Goal: Task Accomplishment & Management: Manage account settings

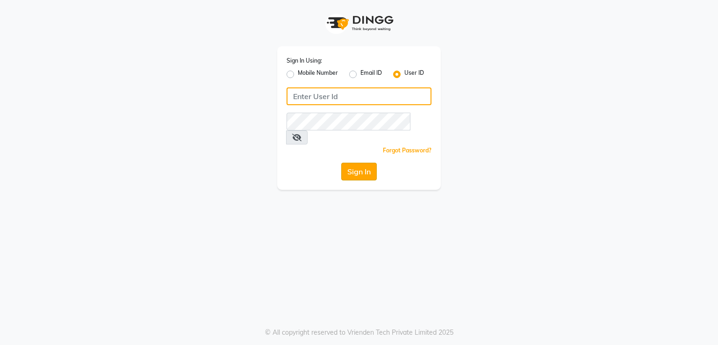
type input "shaan"
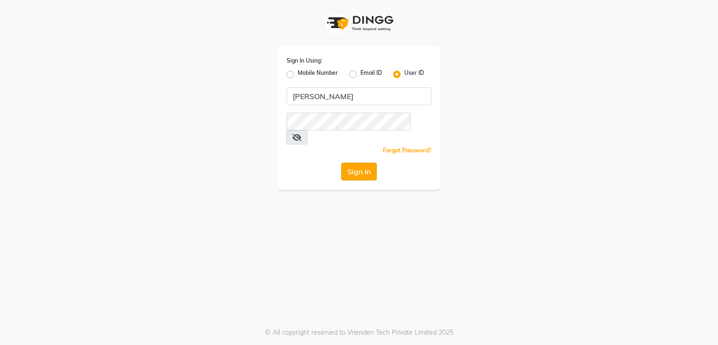
click at [361, 163] on button "Sign In" at bounding box center [359, 172] width 36 height 18
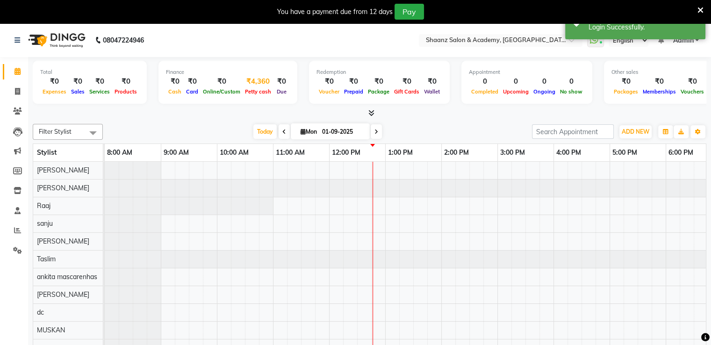
click at [259, 90] on span "Petty cash" at bounding box center [258, 91] width 31 height 7
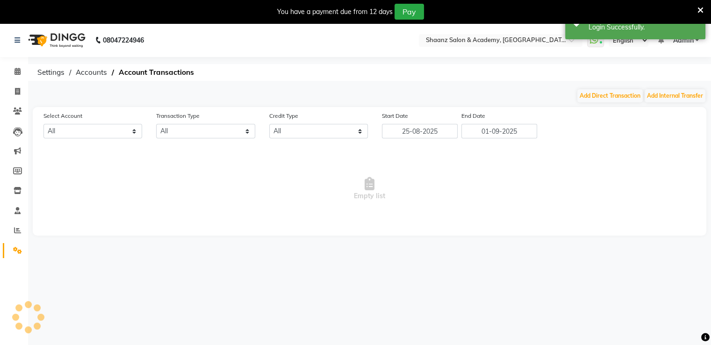
select select "5362"
click at [606, 95] on button "Add Direct Transaction" at bounding box center [609, 95] width 65 height 13
select select "direct"
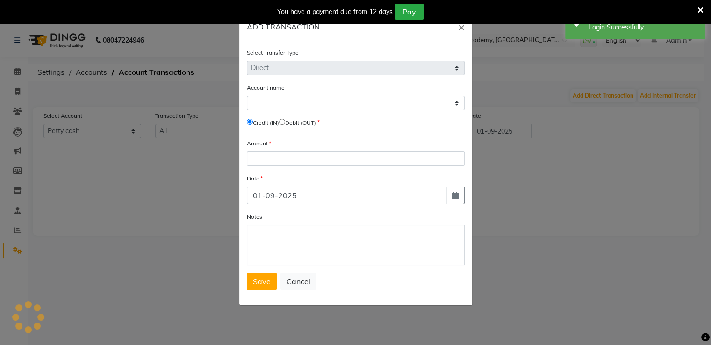
select select "5362"
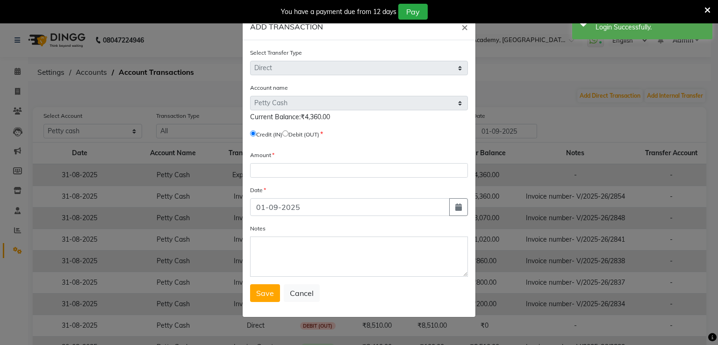
click at [288, 135] on input "radio" at bounding box center [285, 133] width 6 height 6
radio input "true"
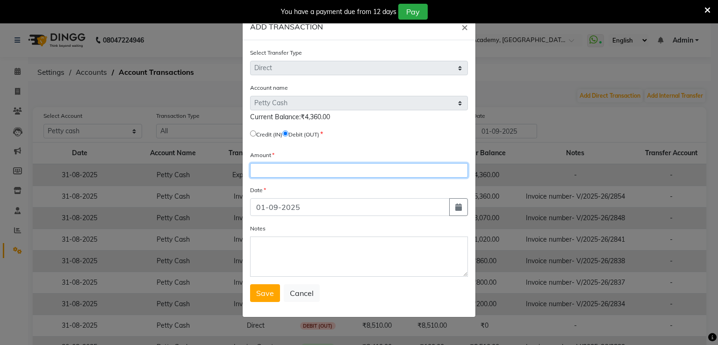
click at [271, 171] on input "number" at bounding box center [359, 170] width 218 height 14
type input "4360"
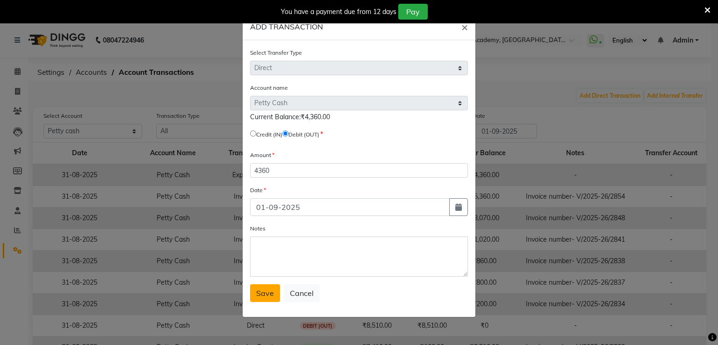
click at [268, 298] on span "Save" at bounding box center [265, 292] width 18 height 9
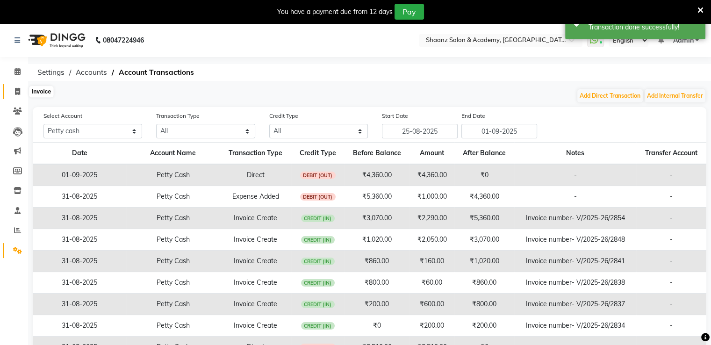
click at [19, 94] on icon at bounding box center [17, 91] width 5 height 7
select select "service"
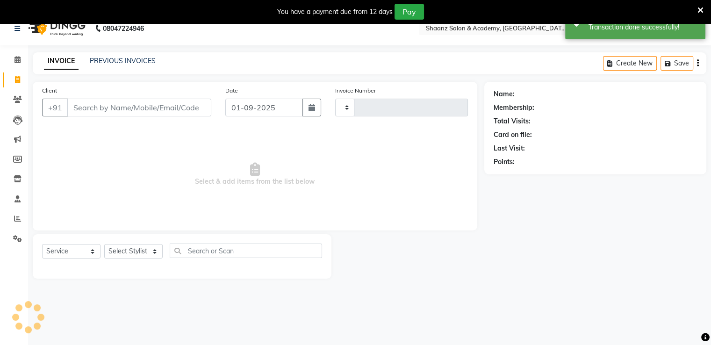
scroll to position [23, 0]
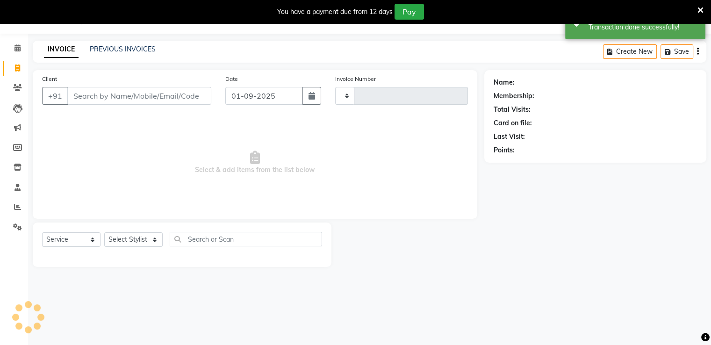
type input "2855"
select select "6360"
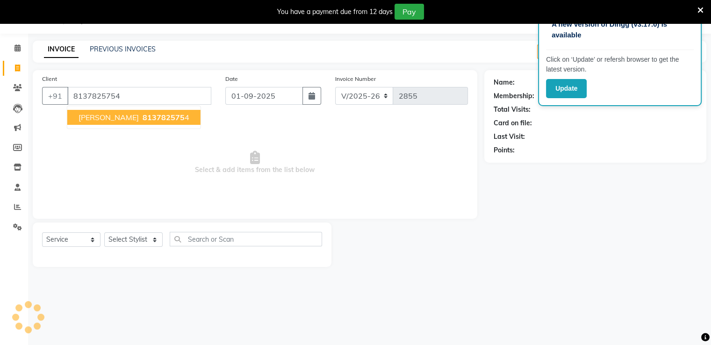
type input "8137825754"
select select "1: Object"
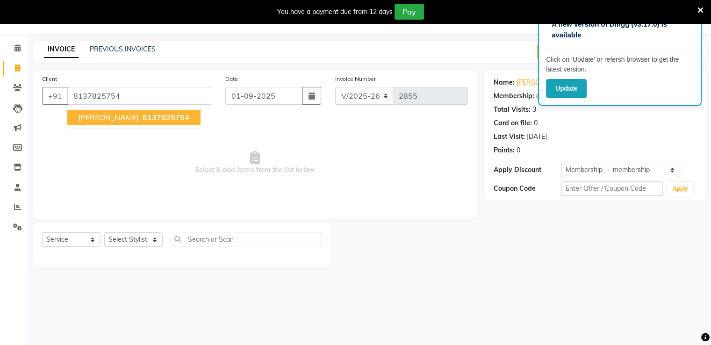
click at [86, 117] on span "GEORGE JOSEPH" at bounding box center [108, 117] width 60 height 9
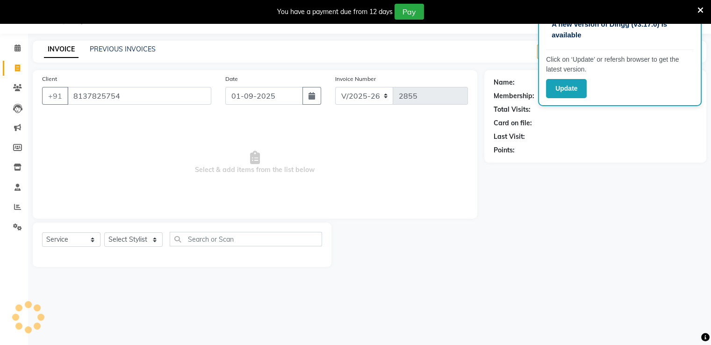
select select "1: Object"
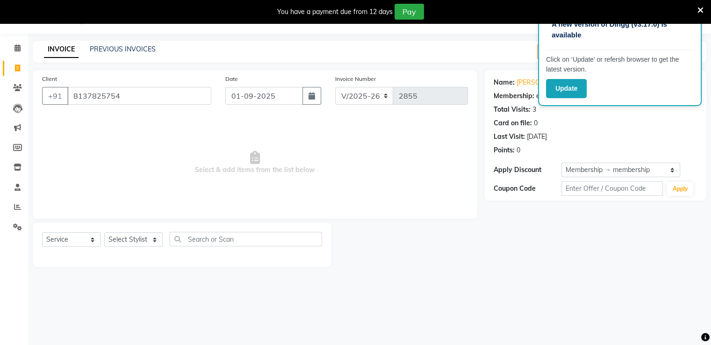
click at [134, 249] on div "Select Service Product Membership Package Voucher Prepaid Gift Card Select Styl…" at bounding box center [182, 243] width 280 height 22
click at [136, 237] on select "Select Stylist Ameer AHMAD ankita mascarenhas ASHISH THAPA dc MUSKAN nisha vish…" at bounding box center [133, 239] width 58 height 14
select select "84400"
click at [104, 233] on select "Select Stylist Ameer AHMAD ankita mascarenhas ASHISH THAPA dc MUSKAN nisha vish…" at bounding box center [133, 239] width 58 height 14
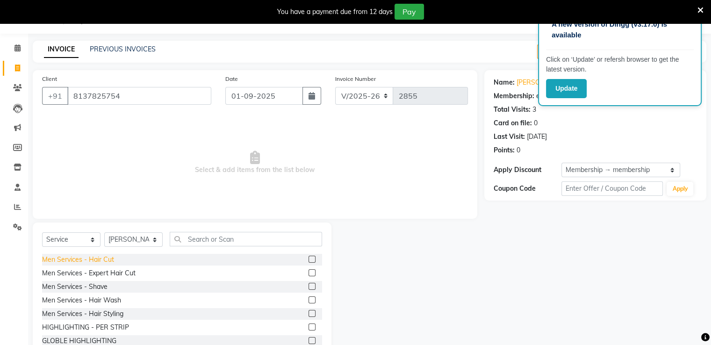
click at [93, 261] on div "Men Services - Hair Cut" at bounding box center [78, 260] width 72 height 10
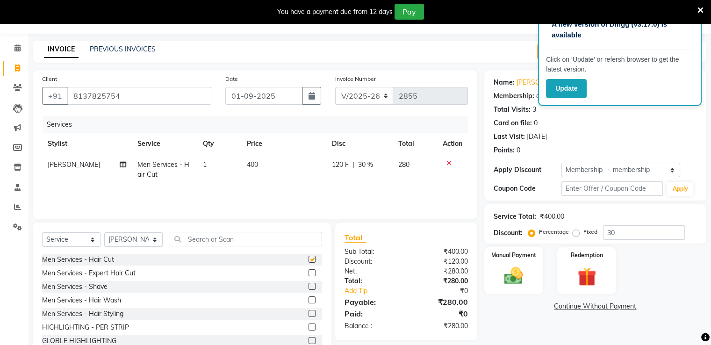
checkbox input "false"
click at [654, 235] on input "30" at bounding box center [644, 232] width 82 height 14
type input "3"
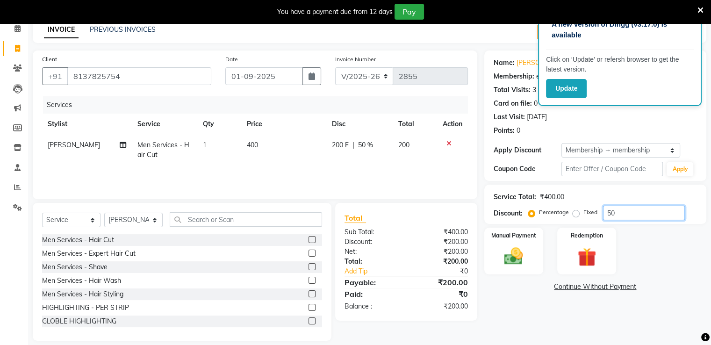
scroll to position [53, 0]
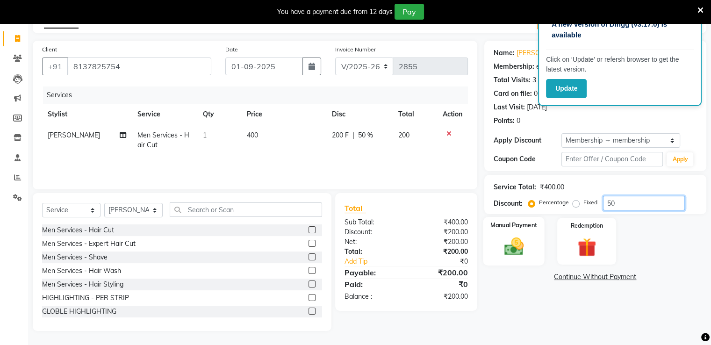
type input "50"
click at [526, 242] on img at bounding box center [513, 246] width 31 height 22
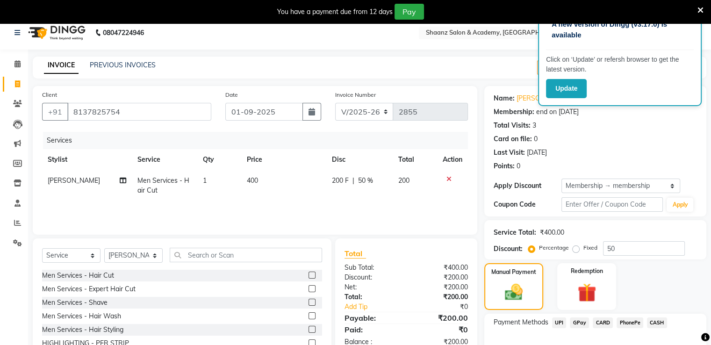
scroll to position [0, 0]
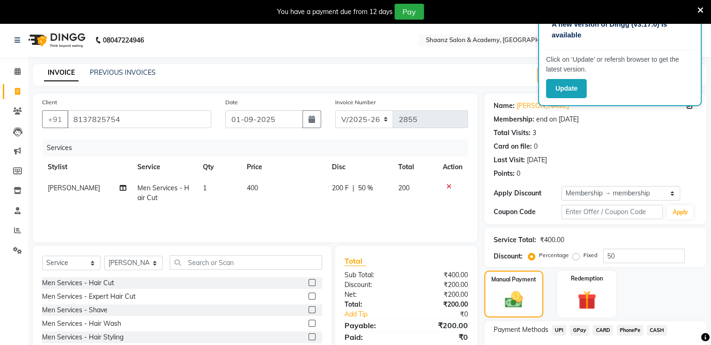
click at [698, 8] on icon at bounding box center [700, 10] width 6 height 8
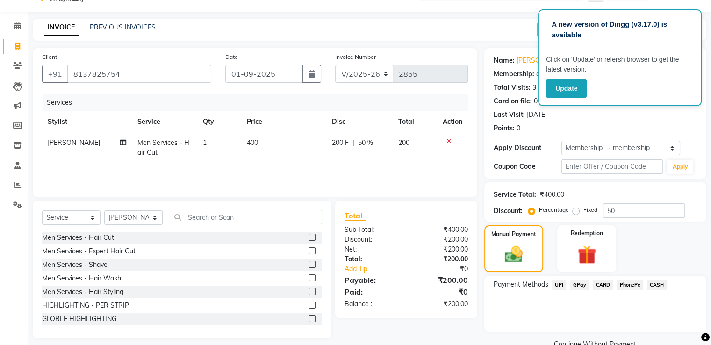
scroll to position [42, 0]
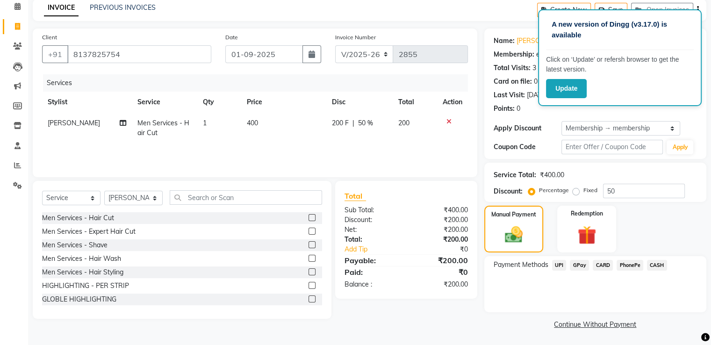
click at [581, 267] on span "GPay" at bounding box center [579, 265] width 19 height 11
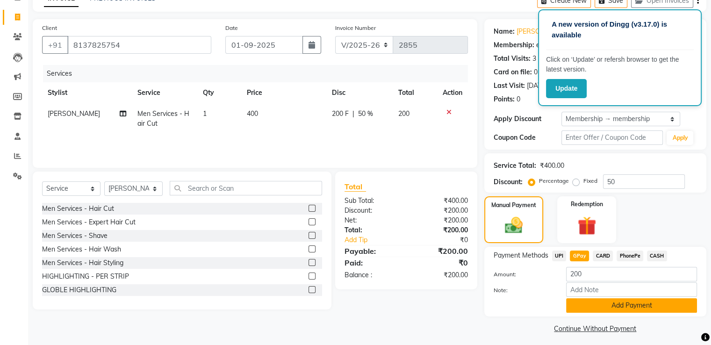
scroll to position [56, 0]
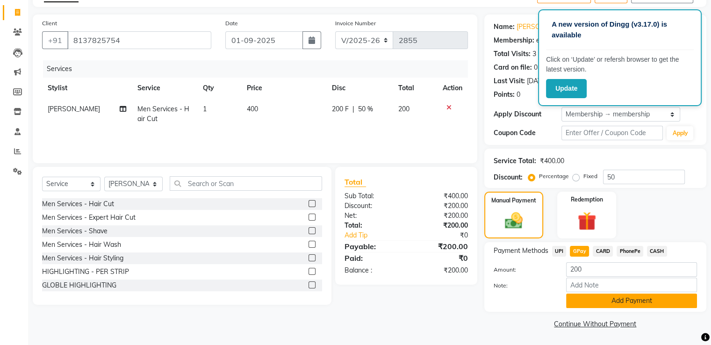
click at [602, 304] on button "Add Payment" at bounding box center [631, 300] width 131 height 14
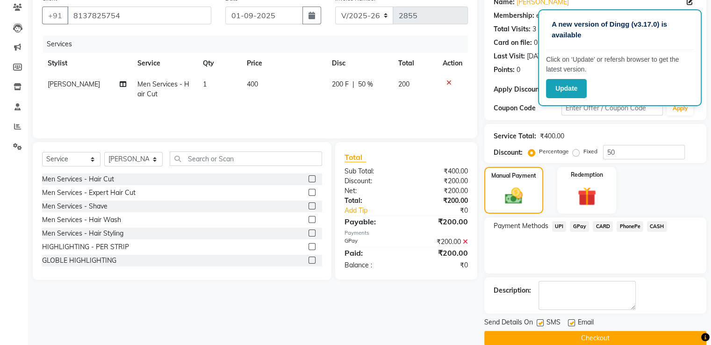
scroll to position [94, 0]
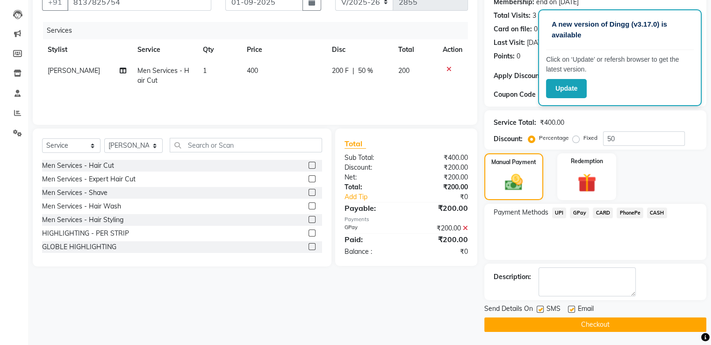
click at [571, 307] on label at bounding box center [571, 309] width 7 height 7
click at [571, 307] on input "checkbox" at bounding box center [571, 310] width 6 height 6
checkbox input "false"
click at [540, 306] on label at bounding box center [539, 309] width 7 height 7
click at [540, 307] on input "checkbox" at bounding box center [539, 310] width 6 height 6
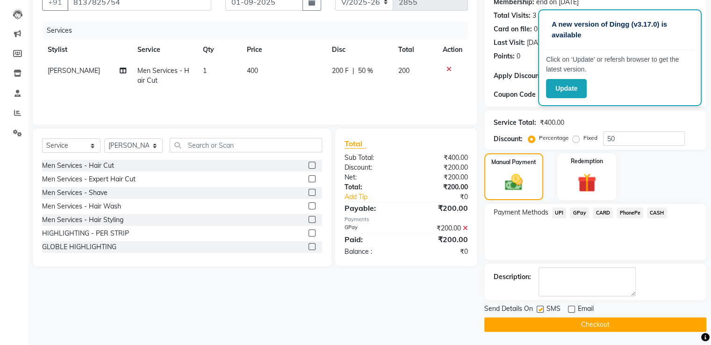
checkbox input "false"
click at [540, 328] on button "Checkout" at bounding box center [595, 324] width 222 height 14
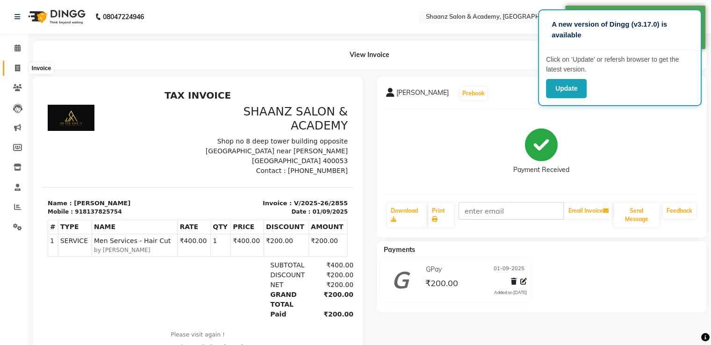
click at [20, 70] on icon at bounding box center [17, 67] width 5 height 7
select select "6360"
select select "service"
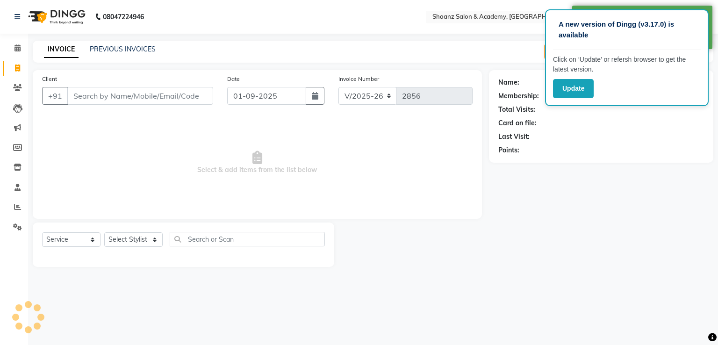
click at [136, 89] on input "Client" at bounding box center [140, 96] width 146 height 18
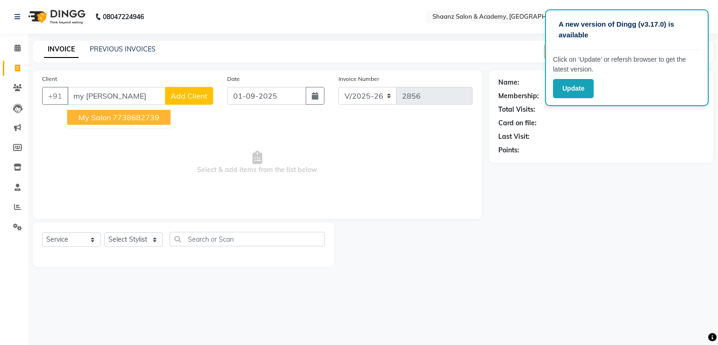
click at [121, 116] on ngb-highlight "7738682739" at bounding box center [136, 117] width 47 height 9
type input "7738682739"
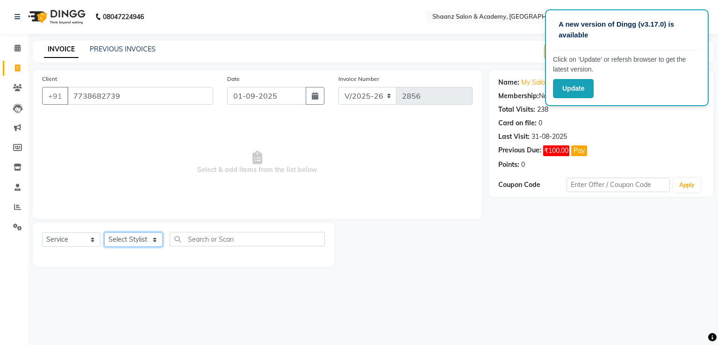
click at [131, 242] on select "Select Stylist Ameer AHMAD ankita mascarenhas ASHISH THAPA dc MUSKAN nisha vish…" at bounding box center [133, 239] width 58 height 14
select select "88436"
click at [104, 233] on select "Select Stylist Ameer AHMAD ankita mascarenhas ASHISH THAPA dc MUSKAN nisha vish…" at bounding box center [133, 239] width 58 height 14
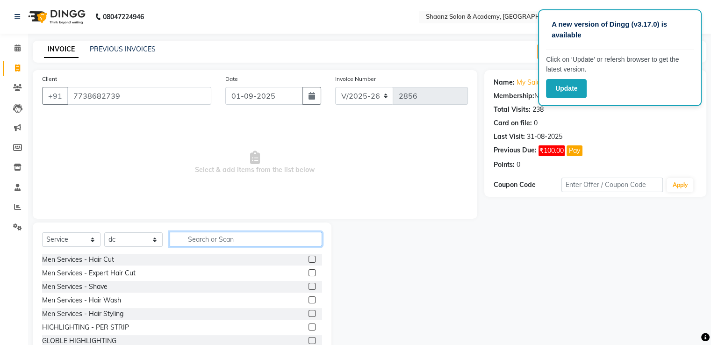
click at [205, 238] on input "text" at bounding box center [246, 239] width 152 height 14
type input "thre"
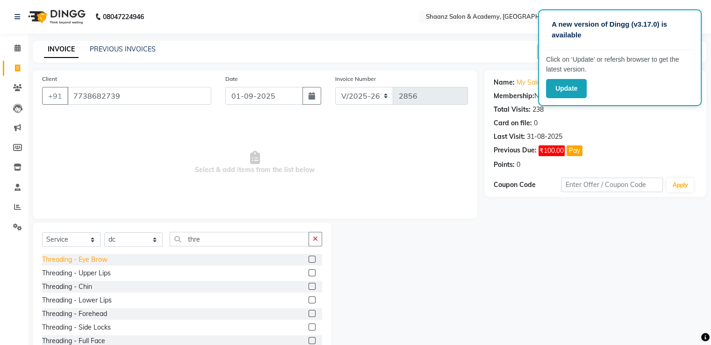
click at [84, 258] on div "Threading - Eye Brow" at bounding box center [74, 260] width 65 height 10
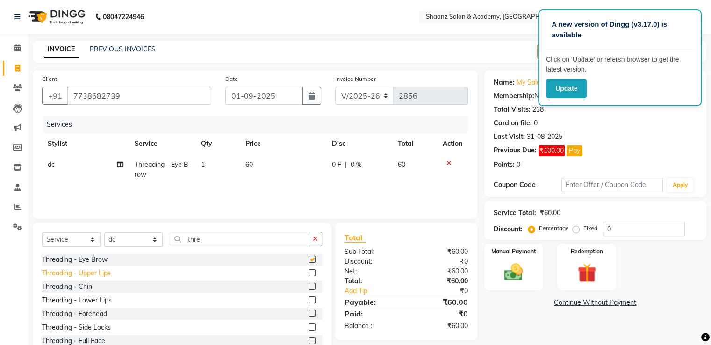
checkbox input "false"
click at [83, 275] on div "Threading - Upper Lips" at bounding box center [76, 273] width 69 height 10
checkbox input "false"
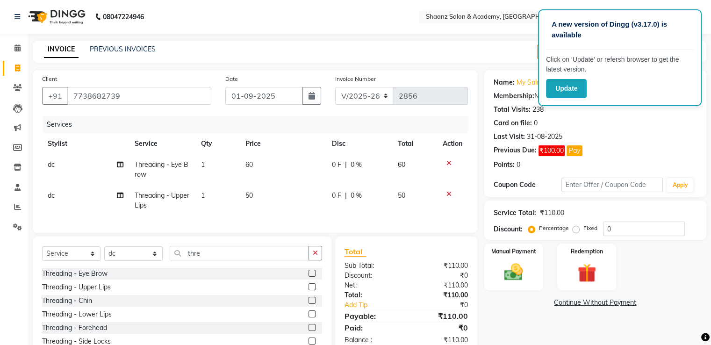
click at [173, 199] on span "Threading - Upper Lips" at bounding box center [162, 200] width 55 height 18
select select "88436"
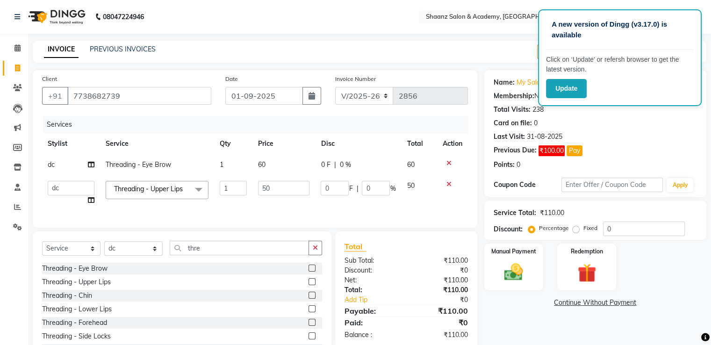
click at [168, 188] on span "Threading - Upper Lips" at bounding box center [148, 189] width 69 height 8
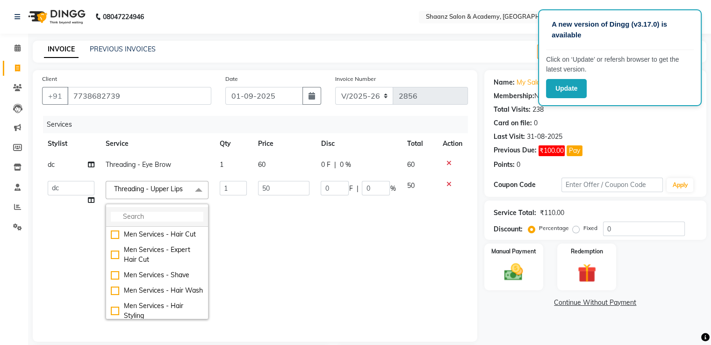
click at [174, 209] on li at bounding box center [157, 217] width 102 height 20
click at [158, 220] on input "multiselect-search" at bounding box center [157, 217] width 93 height 10
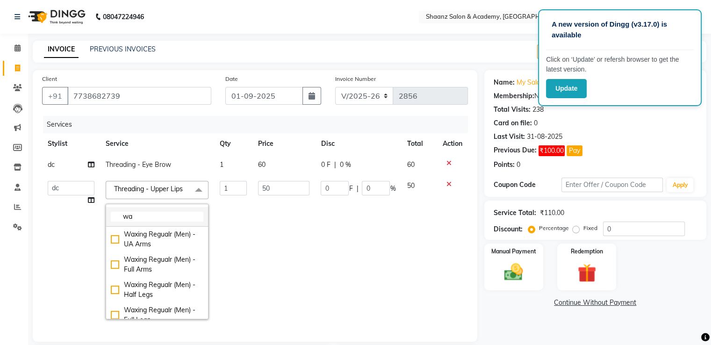
type input "w"
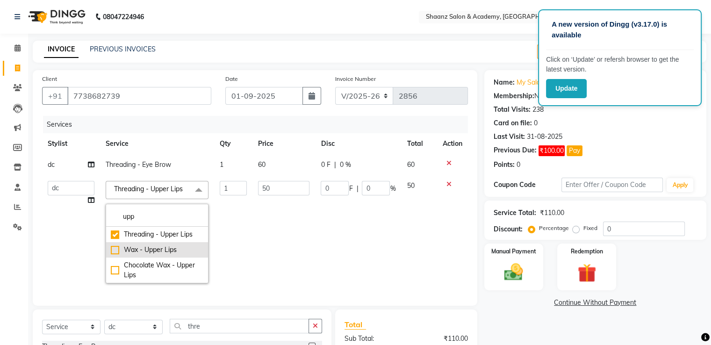
type input "upp"
click at [117, 249] on div "Wax - Upper Lips" at bounding box center [157, 250] width 93 height 10
type input "80"
checkbox input "false"
checkbox input "true"
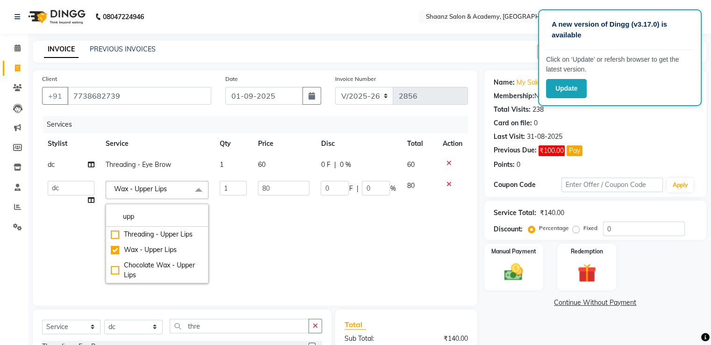
click at [243, 242] on td "1" at bounding box center [233, 232] width 38 height 114
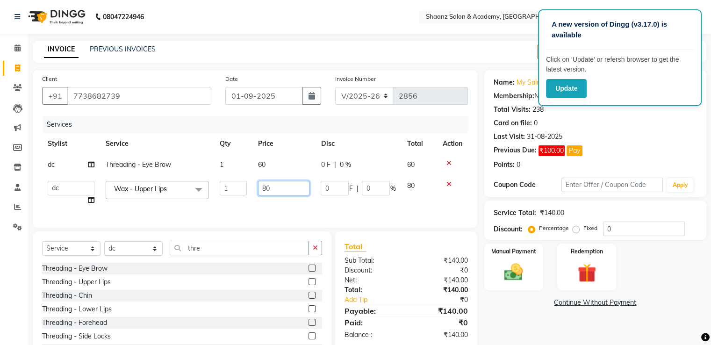
click at [279, 187] on input "80" at bounding box center [283, 188] width 51 height 14
type input "8"
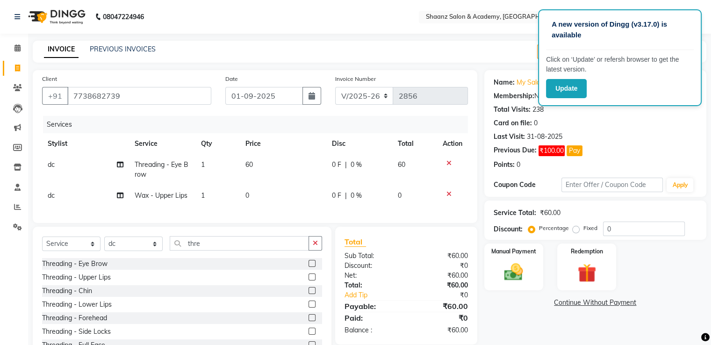
click at [443, 185] on tbody "dc Threading - Eye Brow 1 60 0 F | 0 % 60 dc Wax - Upper Lips 1 0 0 F | 0 % 0" at bounding box center [255, 180] width 426 height 52
click at [448, 195] on icon at bounding box center [448, 194] width 5 height 7
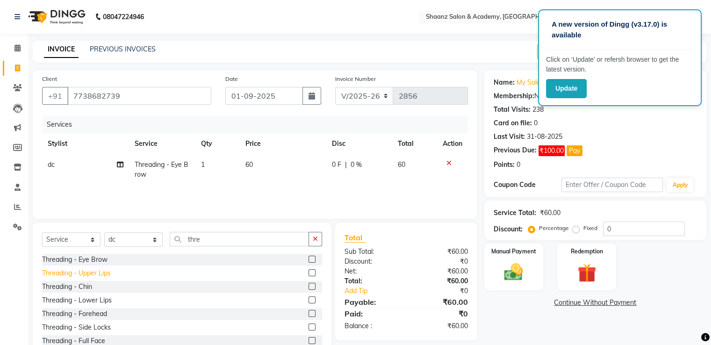
click at [78, 272] on div "Threading - Upper Lips" at bounding box center [76, 273] width 69 height 10
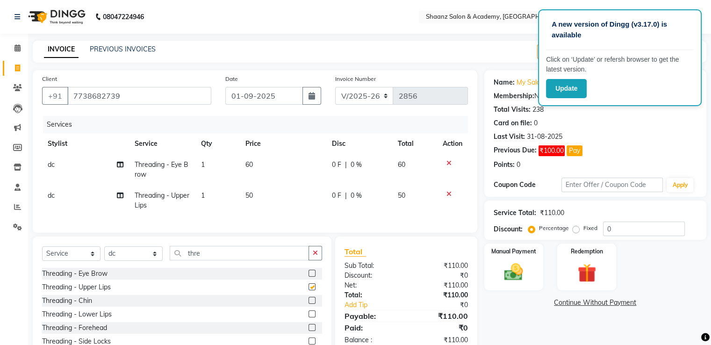
checkbox input "false"
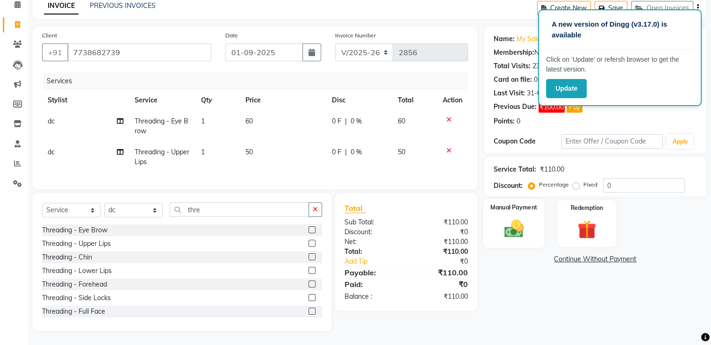
click at [510, 225] on img at bounding box center [513, 229] width 31 height 22
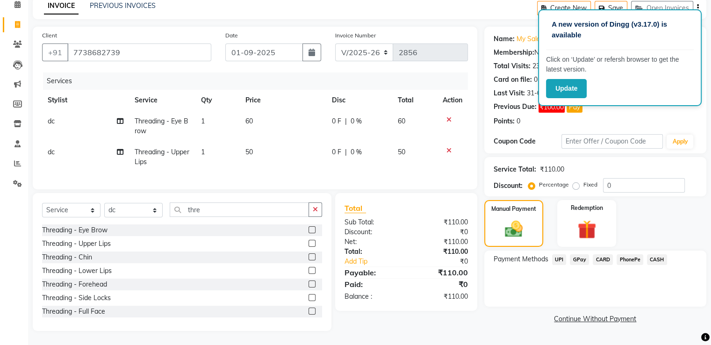
scroll to position [51, 0]
click at [577, 254] on span "GPay" at bounding box center [579, 259] width 19 height 11
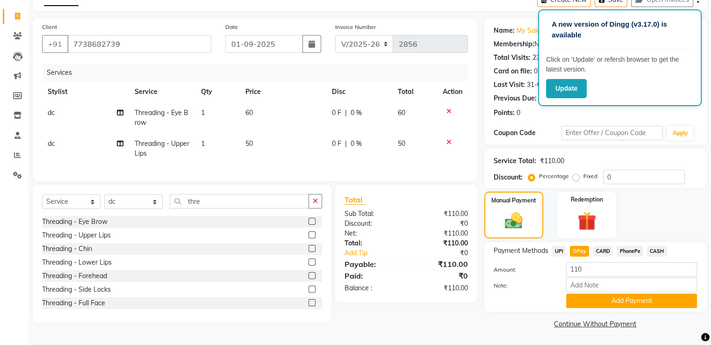
scroll to position [52, 0]
click at [589, 303] on button "Add Payment" at bounding box center [631, 300] width 131 height 14
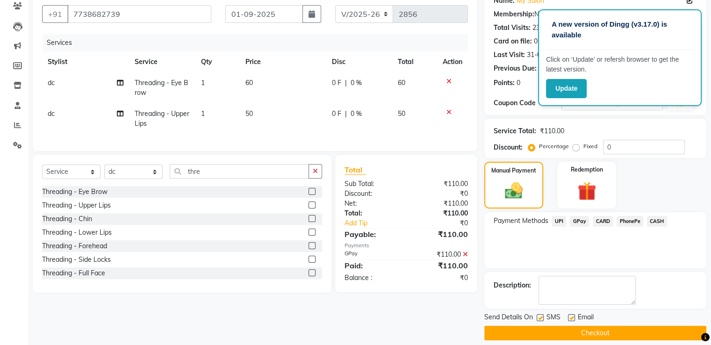
scroll to position [90, 0]
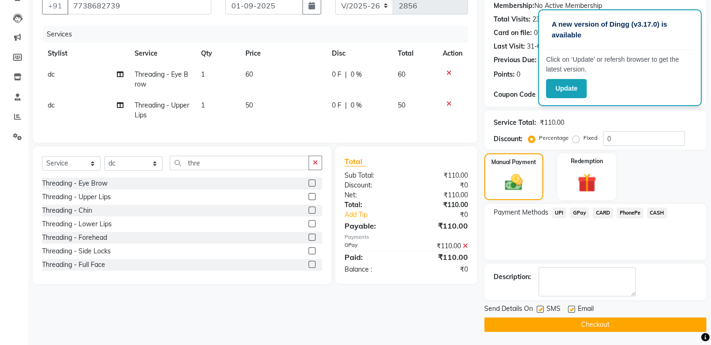
click at [570, 310] on label at bounding box center [571, 309] width 7 height 7
click at [570, 310] on input "checkbox" at bounding box center [571, 310] width 6 height 6
checkbox input "false"
click at [539, 307] on label at bounding box center [539, 309] width 7 height 7
click at [539, 307] on input "checkbox" at bounding box center [539, 310] width 6 height 6
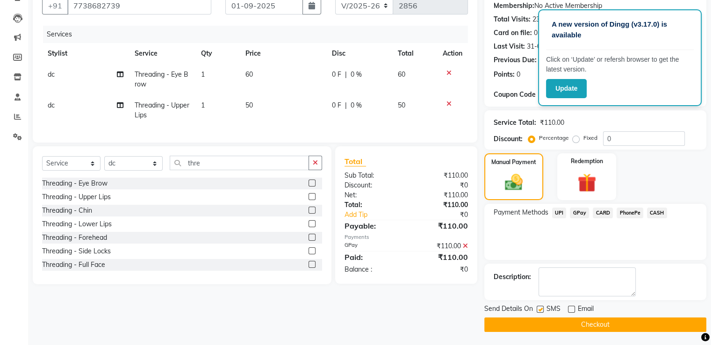
checkbox input "false"
click at [536, 320] on button "Checkout" at bounding box center [595, 324] width 222 height 14
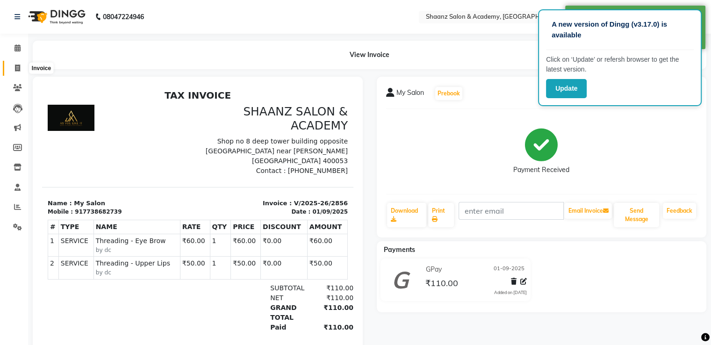
click at [15, 68] on icon at bounding box center [17, 67] width 5 height 7
select select "service"
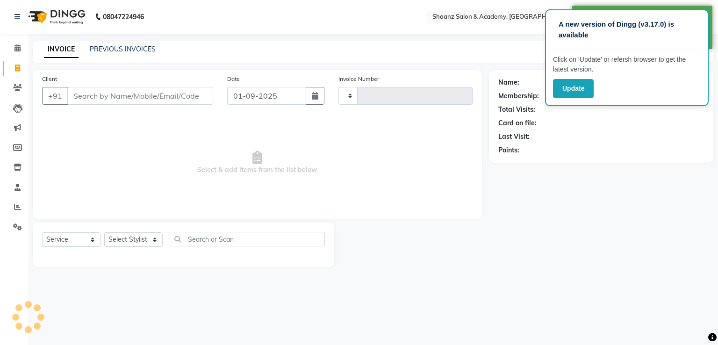
type input "2857"
select select "6360"
click at [140, 102] on input "Client" at bounding box center [140, 96] width 146 height 18
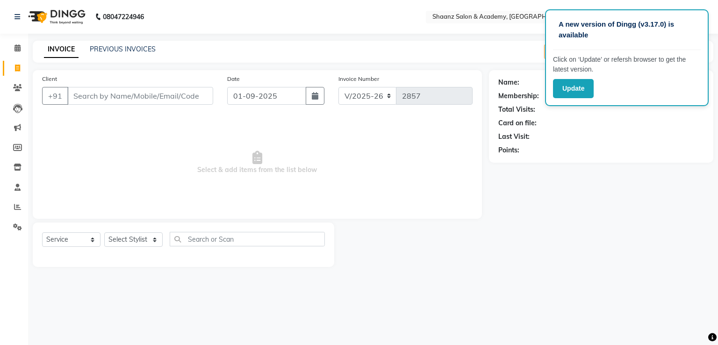
type input "u"
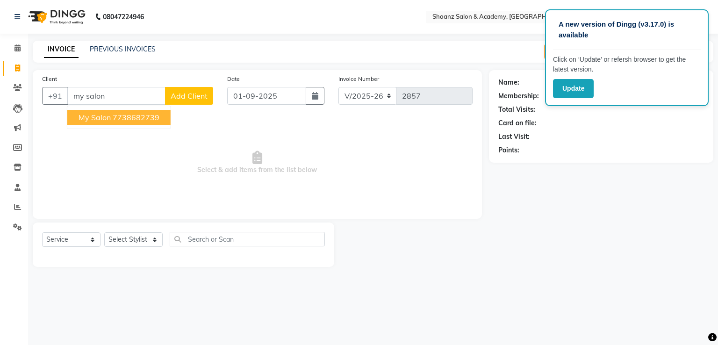
click at [129, 123] on button "My Salon 7738682739" at bounding box center [118, 117] width 103 height 15
type input "7738682739"
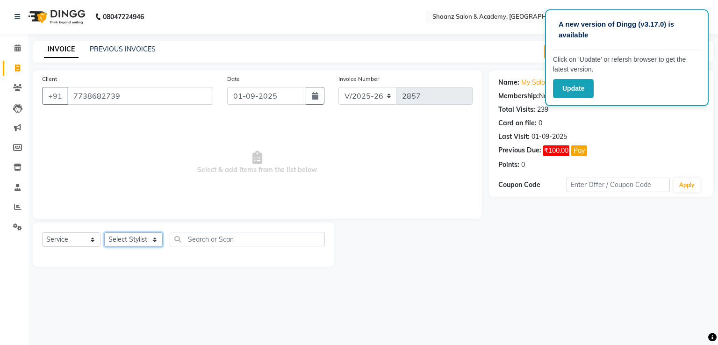
click at [122, 241] on select "Select Stylist Ameer AHMAD ankita mascarenhas ASHISH THAPA dc MUSKAN nisha vish…" at bounding box center [133, 239] width 58 height 14
select select "88436"
click at [104, 233] on select "Select Stylist Ameer AHMAD ankita mascarenhas ASHISH THAPA dc MUSKAN nisha vish…" at bounding box center [133, 239] width 58 height 14
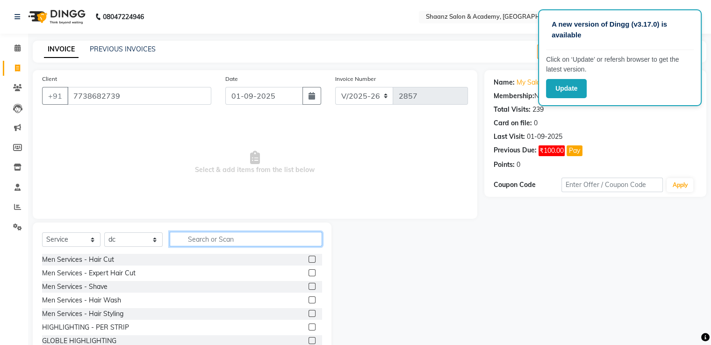
click at [200, 238] on input "text" at bounding box center [246, 239] width 152 height 14
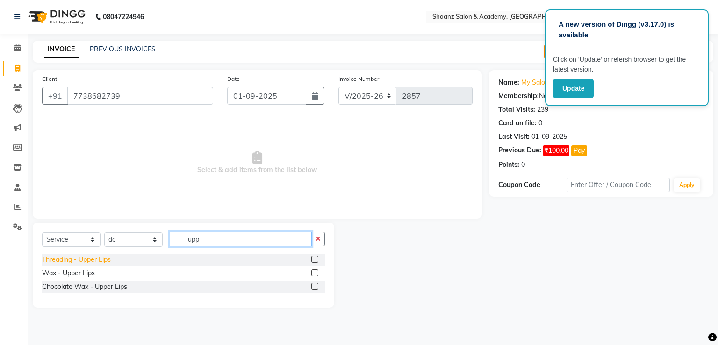
type input "upp"
click at [66, 263] on div "Threading - Upper Lips" at bounding box center [76, 260] width 69 height 10
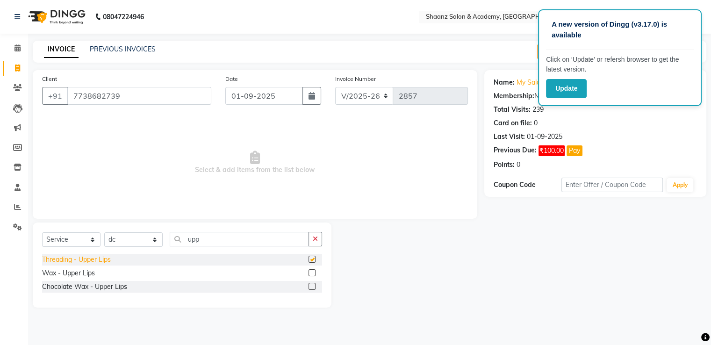
checkbox input "false"
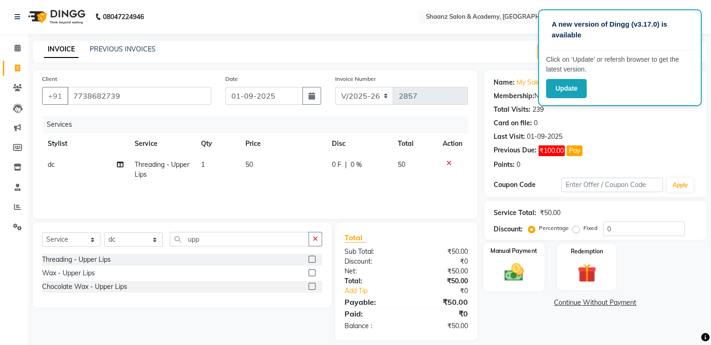
click at [533, 265] on div "Manual Payment" at bounding box center [513, 267] width 61 height 48
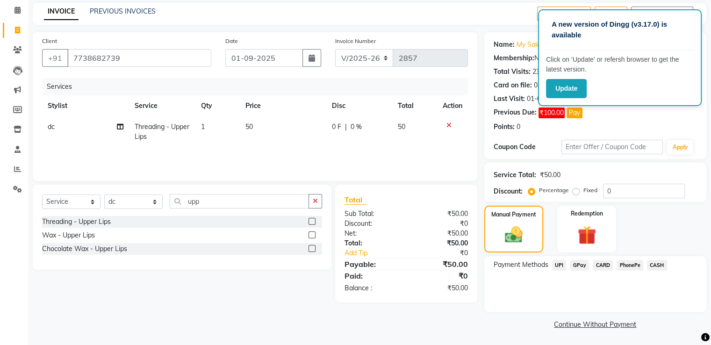
click at [574, 264] on span "GPay" at bounding box center [579, 265] width 19 height 11
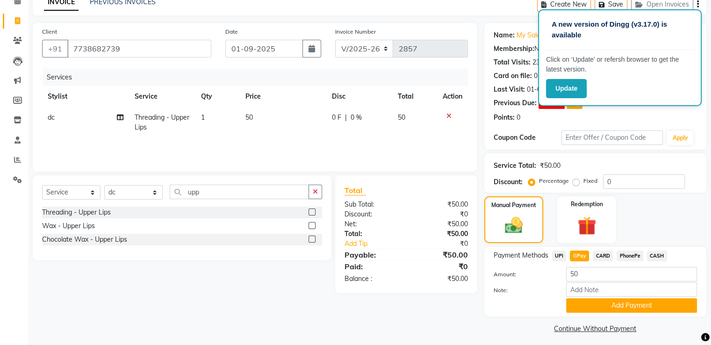
scroll to position [52, 0]
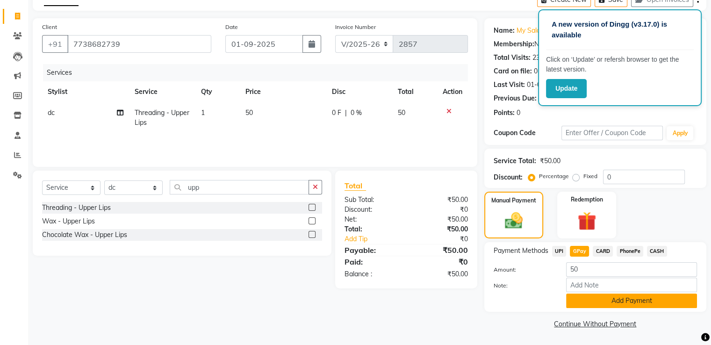
click at [599, 305] on button "Add Payment" at bounding box center [631, 300] width 131 height 14
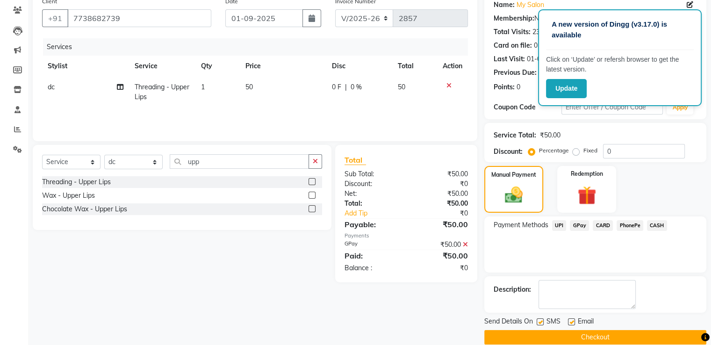
scroll to position [90, 0]
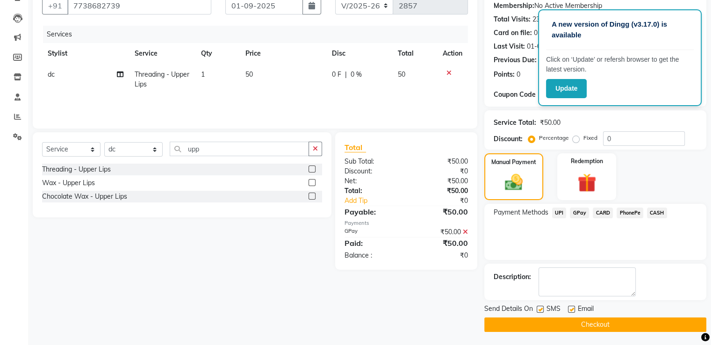
click at [568, 309] on label at bounding box center [571, 309] width 7 height 7
click at [568, 309] on input "checkbox" at bounding box center [571, 310] width 6 height 6
checkbox input "false"
click at [540, 309] on label at bounding box center [539, 309] width 7 height 7
click at [540, 309] on input "checkbox" at bounding box center [539, 310] width 6 height 6
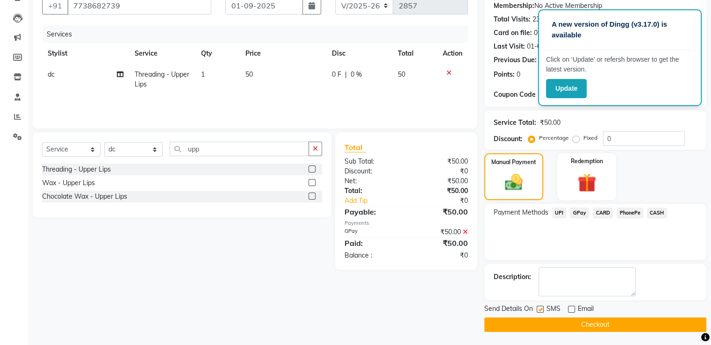
checkbox input "false"
click at [539, 322] on button "Checkout" at bounding box center [595, 324] width 222 height 14
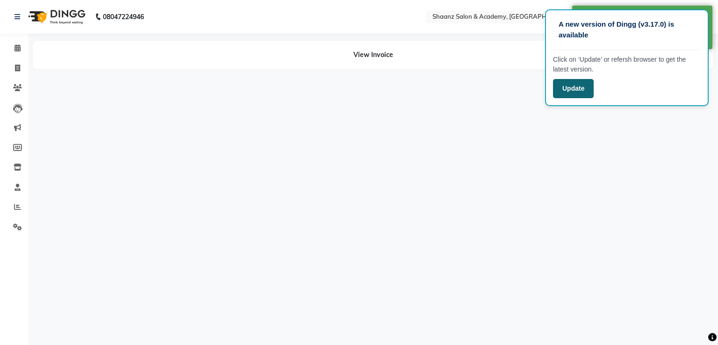
click at [576, 90] on button "Update" at bounding box center [573, 88] width 41 height 19
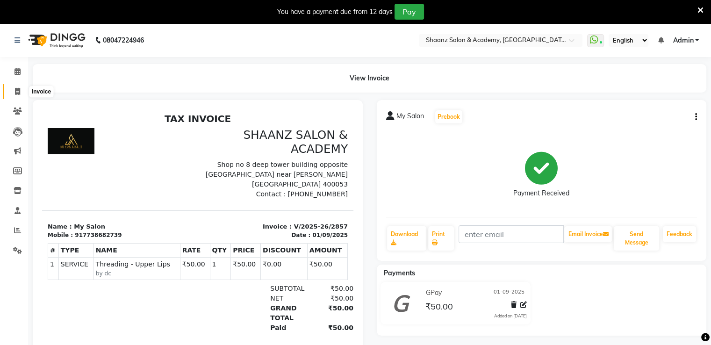
click at [21, 91] on span at bounding box center [17, 91] width 16 height 11
select select "6360"
select select "service"
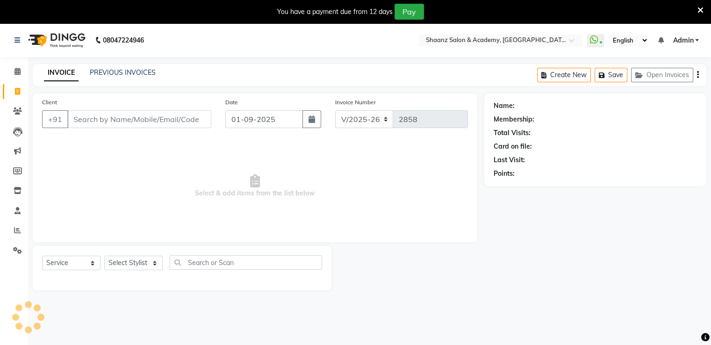
scroll to position [23, 0]
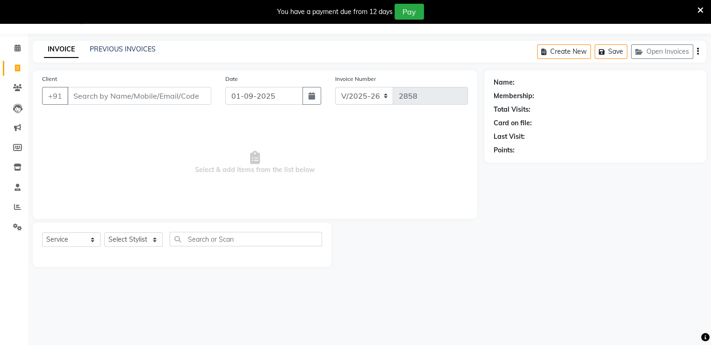
click at [699, 11] on icon at bounding box center [700, 10] width 6 height 8
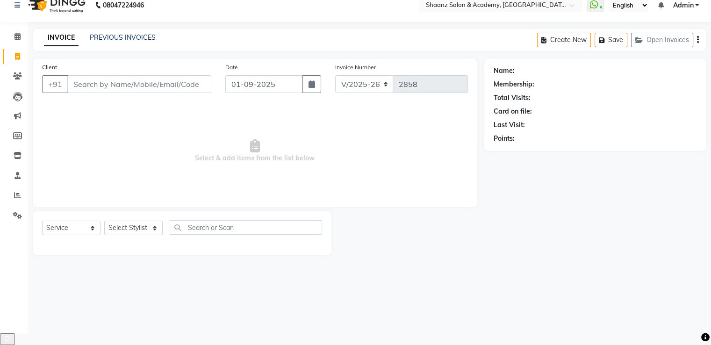
scroll to position [0, 0]
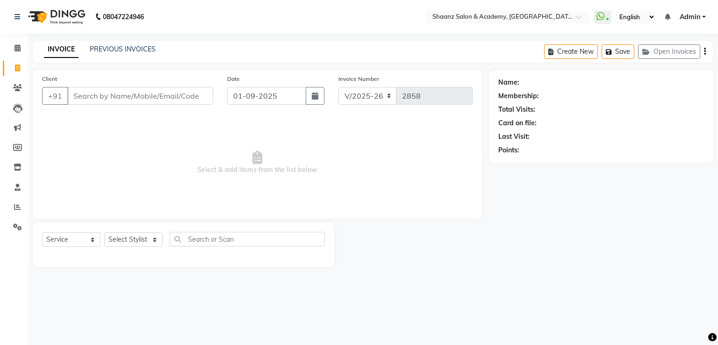
click at [107, 44] on div "PREVIOUS INVOICES" at bounding box center [123, 49] width 66 height 10
click at [317, 95] on icon "button" at bounding box center [315, 95] width 7 height 7
select select "9"
select select "2025"
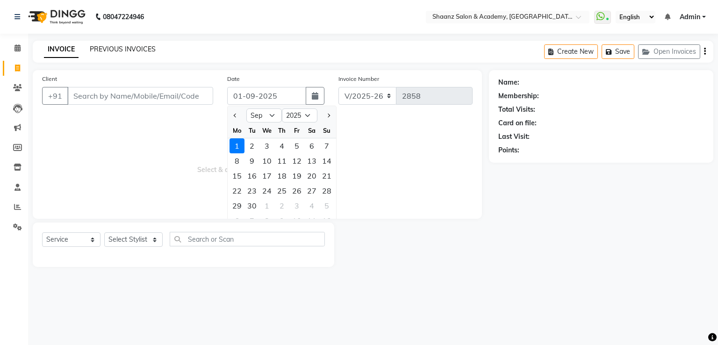
click at [116, 47] on link "PREVIOUS INVOICES" at bounding box center [123, 49] width 66 height 8
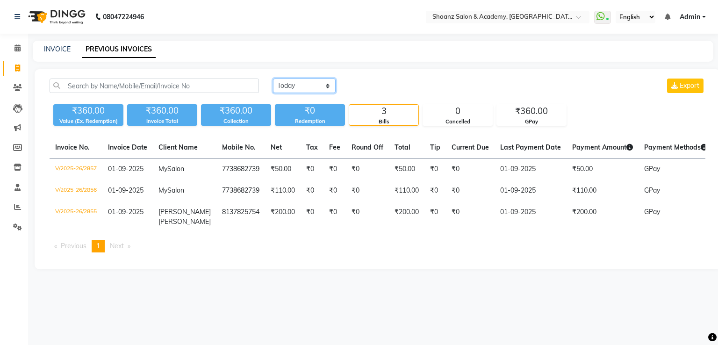
drag, startPoint x: 302, startPoint y: 79, endPoint x: 312, endPoint y: 87, distance: 12.6
click at [302, 79] on select "Today Yesterday Custom Range" at bounding box center [304, 85] width 63 height 14
select select "range"
click at [273, 78] on select "Today Yesterday Custom Range" at bounding box center [304, 85] width 63 height 14
click at [387, 89] on input "01-09-2025" at bounding box center [380, 85] width 65 height 13
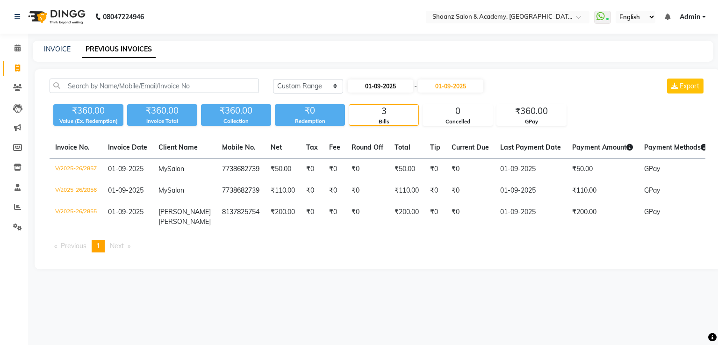
select select "9"
select select "2025"
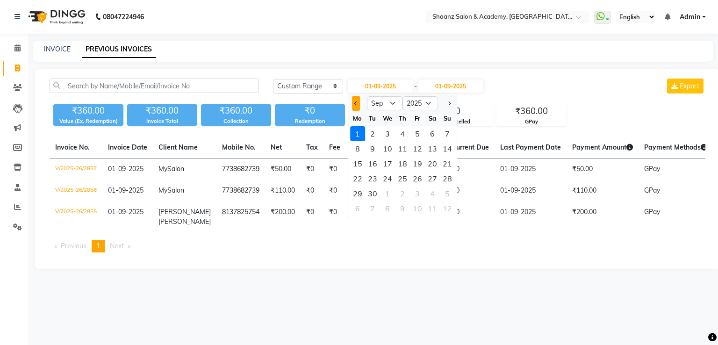
click at [355, 103] on span "Previous month" at bounding box center [356, 103] width 4 height 4
select select "8"
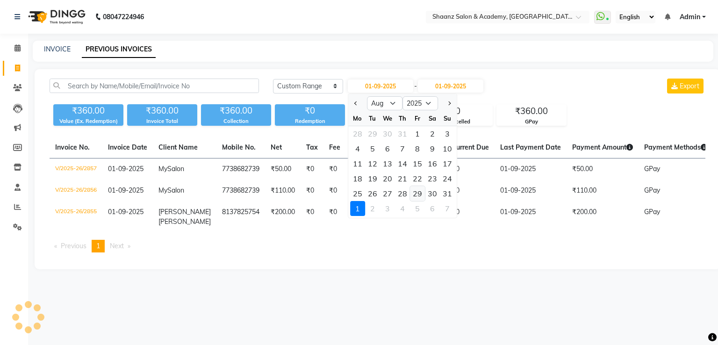
click at [421, 190] on div "29" at bounding box center [417, 193] width 15 height 15
type input "29-08-2025"
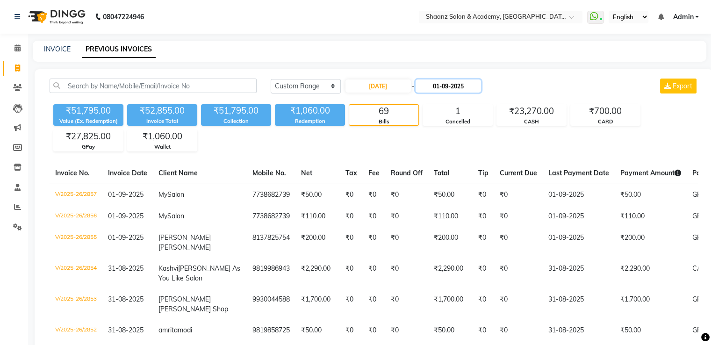
click at [443, 86] on input "01-09-2025" at bounding box center [447, 85] width 65 height 13
select select "9"
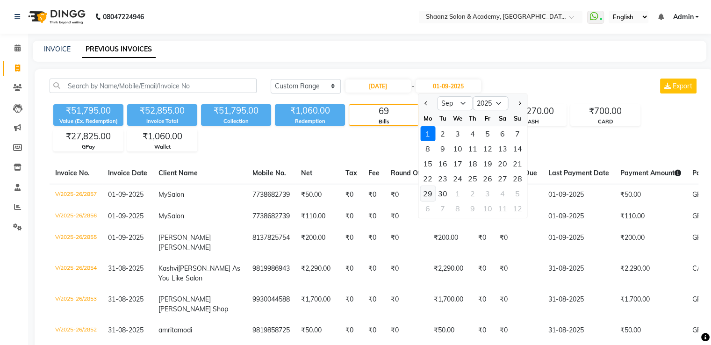
click at [424, 192] on div "29" at bounding box center [427, 193] width 15 height 15
type input "29-09-2025"
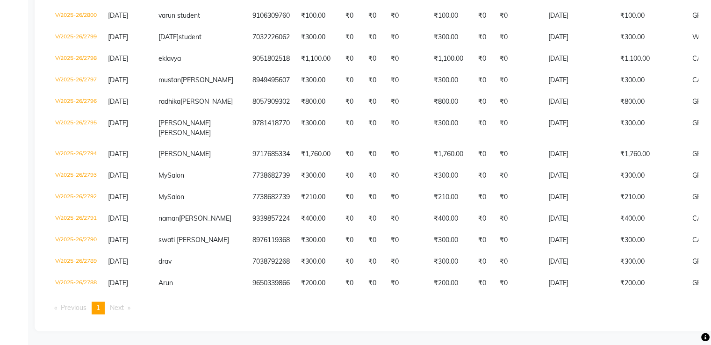
scroll to position [1678, 0]
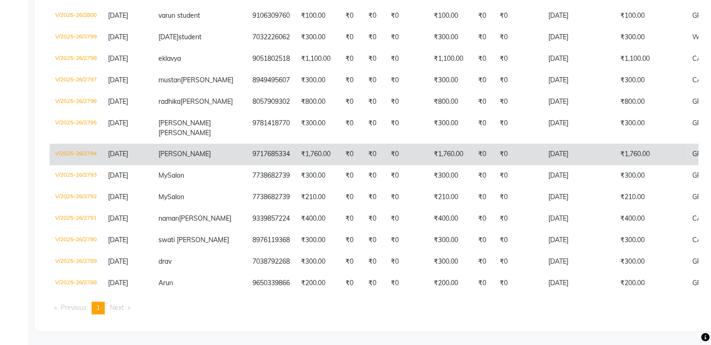
click at [183, 143] on td "vijayta" at bounding box center [200, 153] width 94 height 21
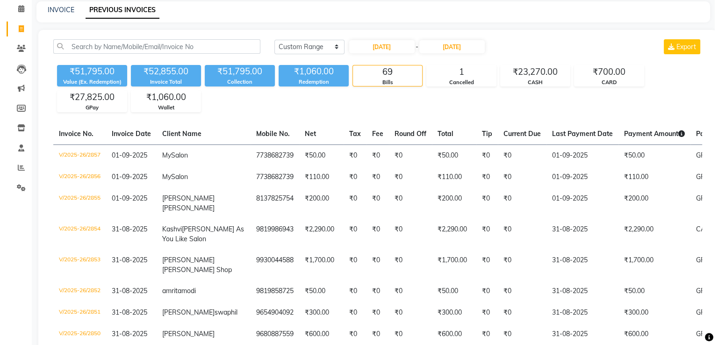
scroll to position [0, 0]
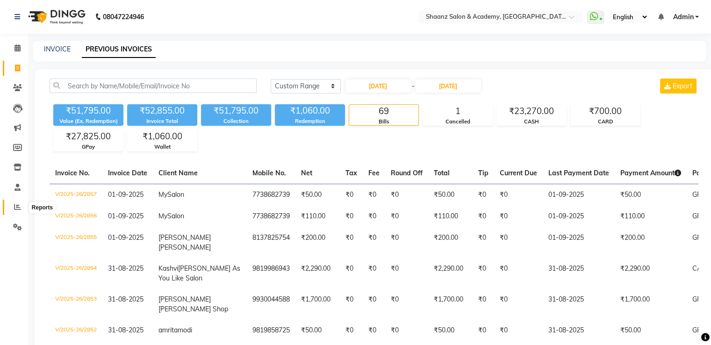
click at [13, 207] on span at bounding box center [17, 207] width 16 height 11
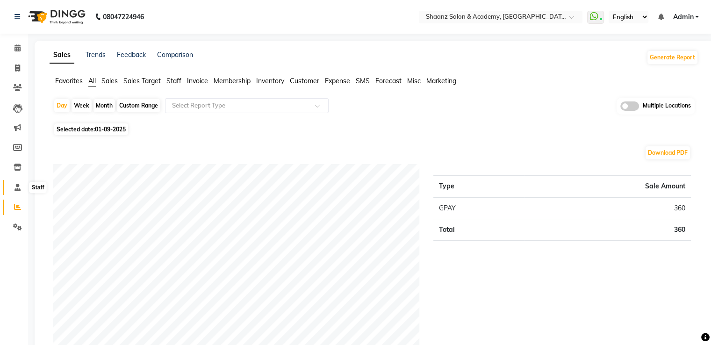
click at [16, 188] on icon at bounding box center [17, 187] width 6 height 7
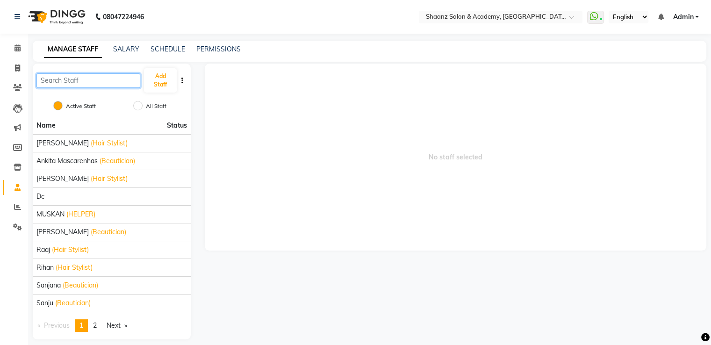
click at [102, 81] on input "text" at bounding box center [88, 80] width 104 height 14
click at [140, 105] on input "All Staff" at bounding box center [137, 105] width 9 height 9
radio input "true"
radio input "false"
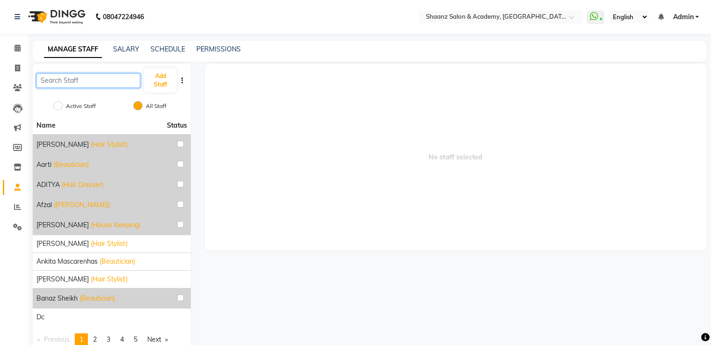
click at [91, 82] on input "text" at bounding box center [88, 80] width 104 height 14
click at [171, 73] on button "Add Staff" at bounding box center [160, 80] width 32 height 24
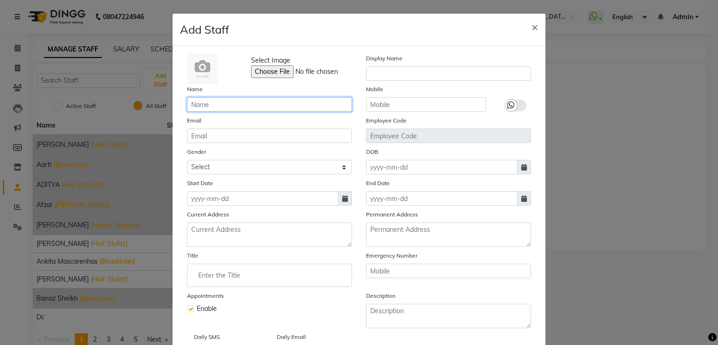
click at [242, 107] on input "text" at bounding box center [269, 104] width 165 height 14
type input "urvashi"
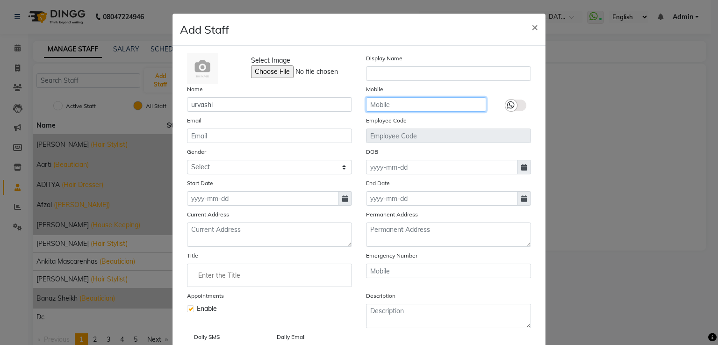
click at [416, 105] on input "text" at bounding box center [426, 104] width 120 height 14
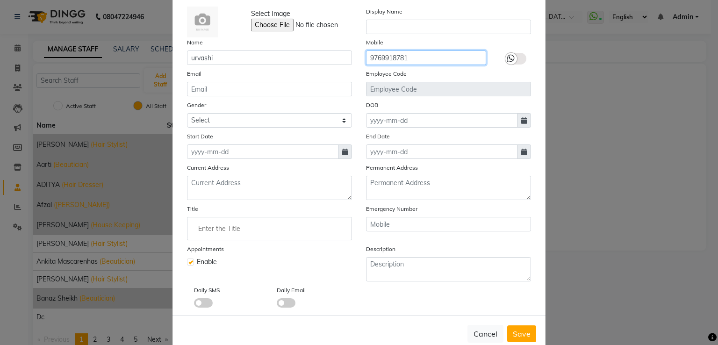
type input "9769918781"
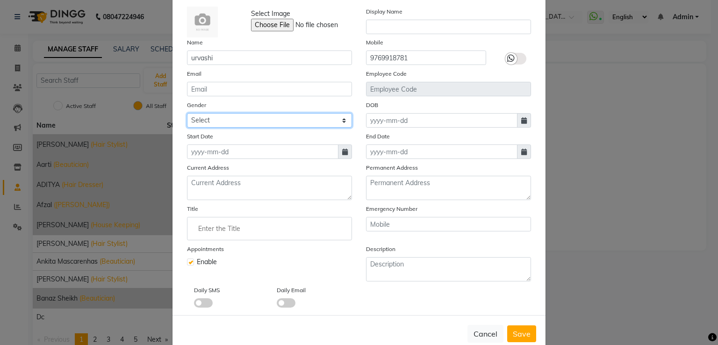
click at [270, 126] on select "Select Male Female Other Prefer Not To Say" at bounding box center [269, 120] width 165 height 14
select select "female"
click at [187, 114] on select "Select Male Female Other Prefer Not To Say" at bounding box center [269, 120] width 165 height 14
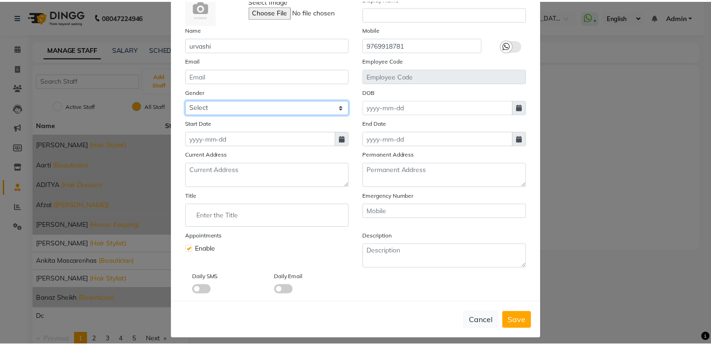
scroll to position [71, 0]
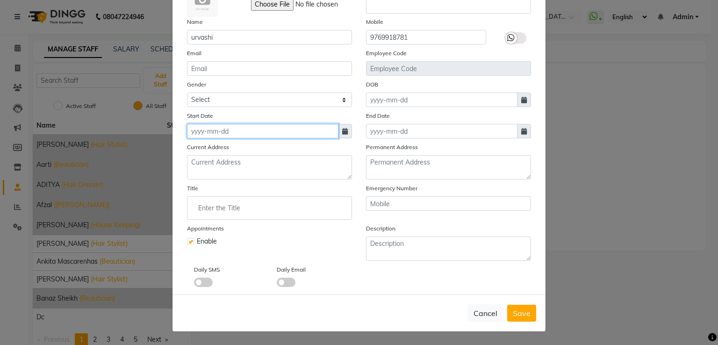
click at [265, 133] on input at bounding box center [262, 131] width 151 height 14
select select "9"
select select "2025"
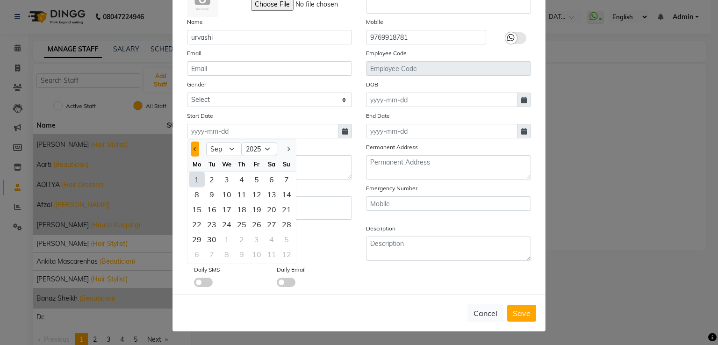
click at [191, 147] on button "Previous month" at bounding box center [195, 149] width 8 height 15
select select "8"
click at [251, 235] on div "29" at bounding box center [256, 239] width 15 height 15
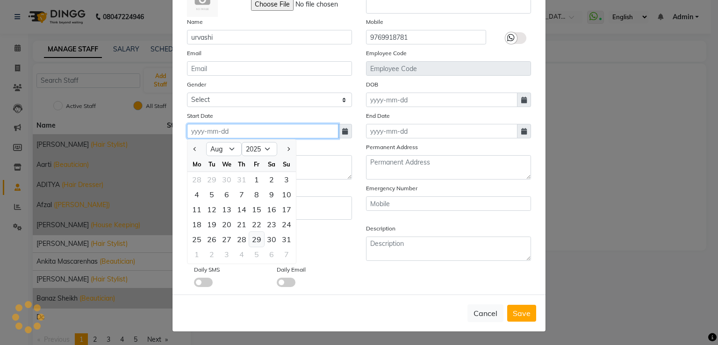
type input "29-08-2025"
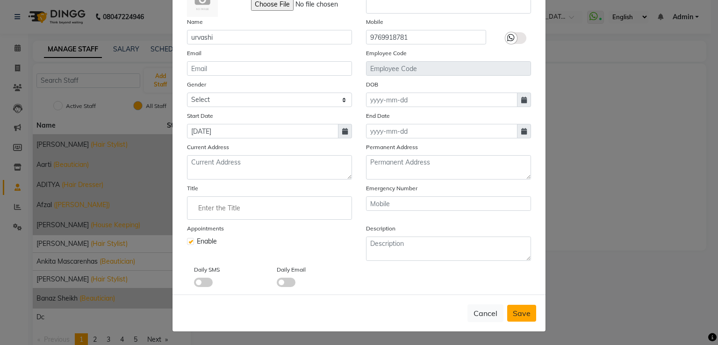
click at [514, 315] on span "Save" at bounding box center [522, 312] width 18 height 9
select select
checkbox input "false"
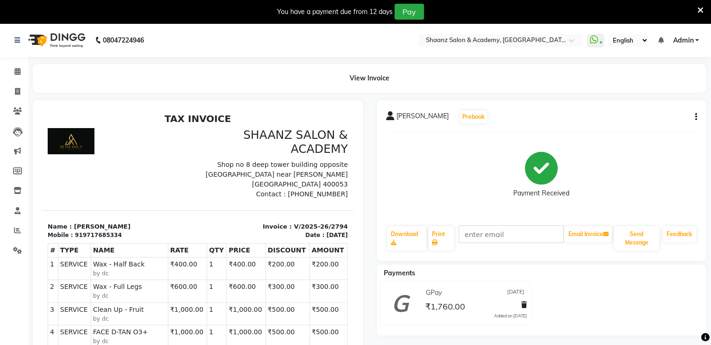
click at [694, 114] on button "button" at bounding box center [694, 117] width 6 height 10
click at [695, 117] on icon "button" at bounding box center [696, 117] width 2 height 0
click at [650, 118] on div "Edit Item Staff" at bounding box center [649, 117] width 64 height 12
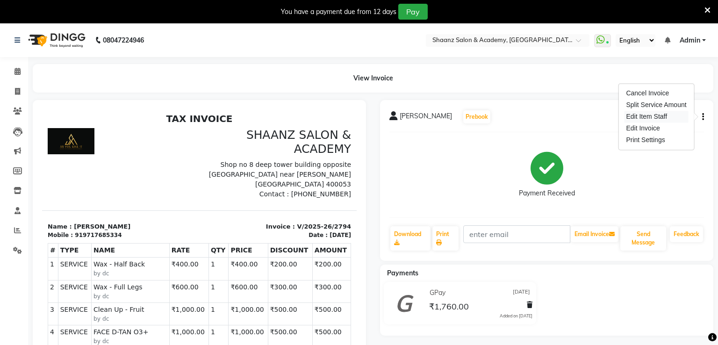
select select
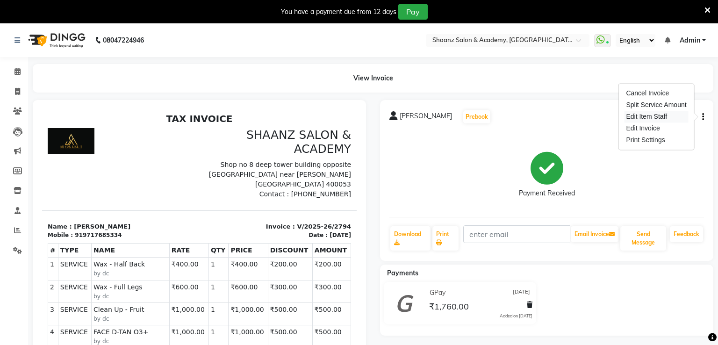
select select
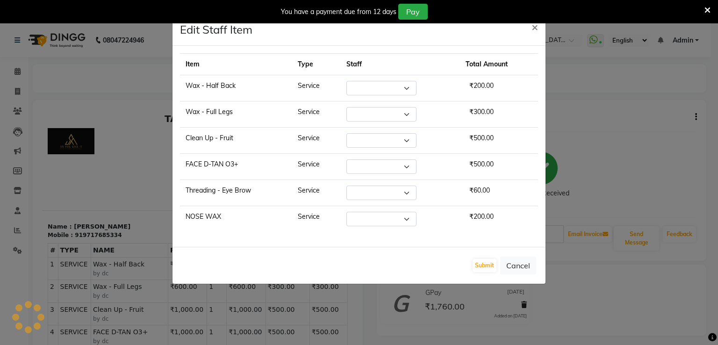
select select "88436"
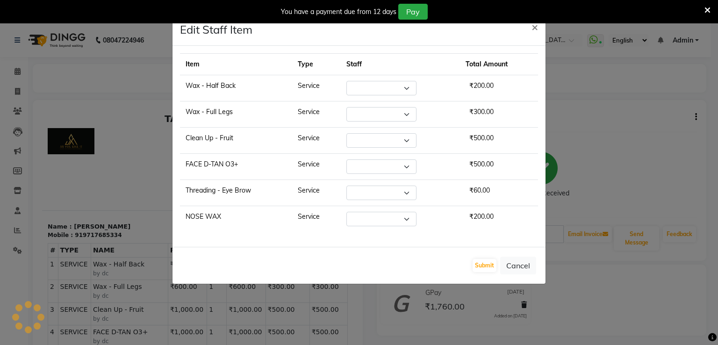
select select "88436"
click at [409, 89] on select "Select [PERSON_NAME] [PERSON_NAME] [PERSON_NAME] dc [PERSON_NAME] nisha [PERSON…" at bounding box center [381, 88] width 70 height 14
select select "90445"
click at [346, 81] on select "Select [PERSON_NAME] [PERSON_NAME] [PERSON_NAME] dc [PERSON_NAME] nisha [PERSON…" at bounding box center [381, 88] width 70 height 14
drag, startPoint x: 405, startPoint y: 112, endPoint x: 407, endPoint y: 116, distance: 5.4
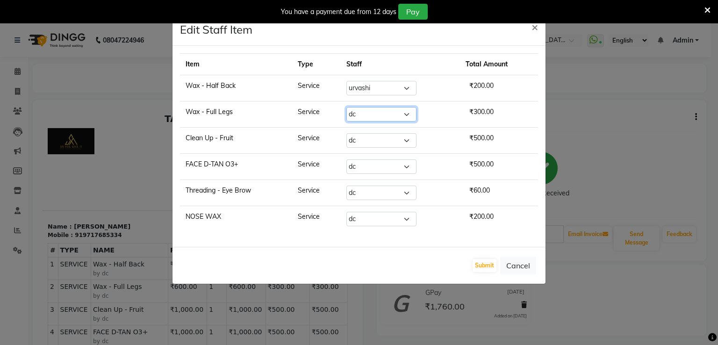
click at [405, 112] on select "Select [PERSON_NAME] [PERSON_NAME] [PERSON_NAME] dc [PERSON_NAME] nisha [PERSON…" at bounding box center [381, 114] width 70 height 14
select select "90445"
click at [346, 107] on select "Select [PERSON_NAME] [PERSON_NAME] [PERSON_NAME] dc [PERSON_NAME] nisha [PERSON…" at bounding box center [381, 114] width 70 height 14
click at [379, 139] on select "Select [PERSON_NAME] [PERSON_NAME] [PERSON_NAME] dc [PERSON_NAME] nisha [PERSON…" at bounding box center [381, 140] width 70 height 14
select select "90445"
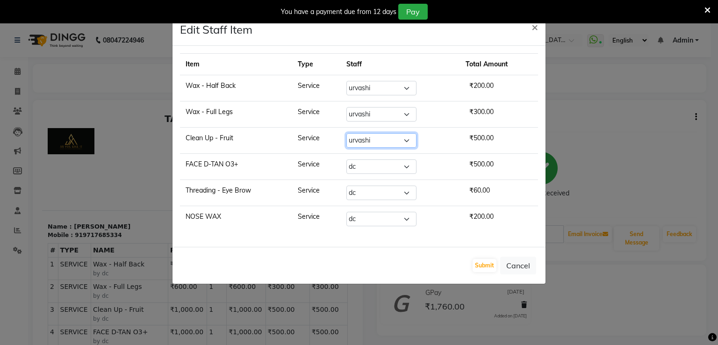
click at [346, 133] on select "Select [PERSON_NAME] [PERSON_NAME] [PERSON_NAME] dc [PERSON_NAME] nisha [PERSON…" at bounding box center [381, 140] width 70 height 14
click at [361, 164] on select "Select [PERSON_NAME] [PERSON_NAME] [PERSON_NAME] dc [PERSON_NAME] nisha [PERSON…" at bounding box center [381, 166] width 70 height 14
select select "90445"
click at [346, 159] on select "Select [PERSON_NAME] [PERSON_NAME] [PERSON_NAME] dc [PERSON_NAME] nisha [PERSON…" at bounding box center [381, 166] width 70 height 14
click at [370, 192] on select "Select [PERSON_NAME] [PERSON_NAME] [PERSON_NAME] dc [PERSON_NAME] nisha [PERSON…" at bounding box center [381, 193] width 70 height 14
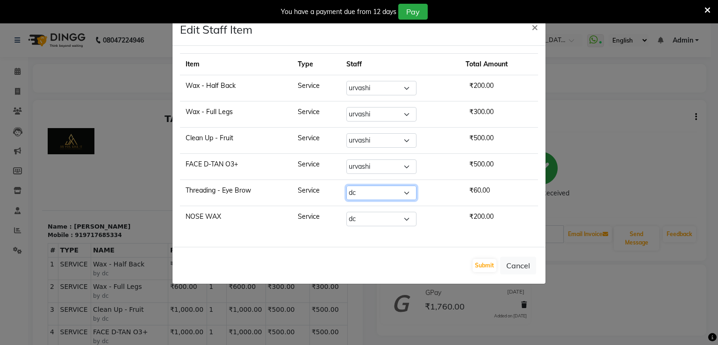
select select "90445"
click at [346, 186] on select "Select [PERSON_NAME] [PERSON_NAME] [PERSON_NAME] dc [PERSON_NAME] nisha [PERSON…" at bounding box center [381, 193] width 70 height 14
click at [366, 217] on select "Select [PERSON_NAME] [PERSON_NAME] [PERSON_NAME] dc [PERSON_NAME] nisha [PERSON…" at bounding box center [381, 219] width 70 height 14
select select "90445"
click at [346, 212] on select "Select [PERSON_NAME] [PERSON_NAME] [PERSON_NAME] dc [PERSON_NAME] nisha [PERSON…" at bounding box center [381, 219] width 70 height 14
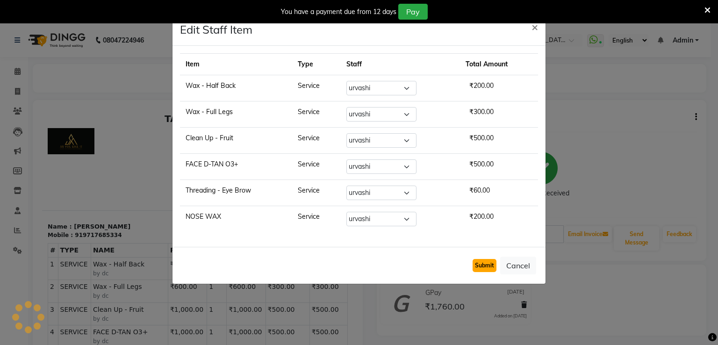
click at [484, 259] on button "Submit" at bounding box center [484, 265] width 24 height 13
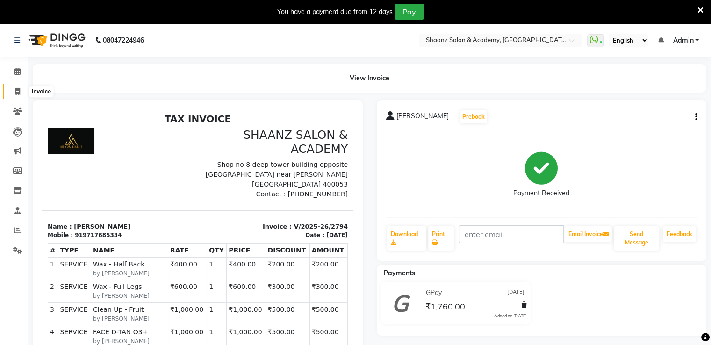
click at [13, 92] on span at bounding box center [17, 91] width 16 height 11
select select "6360"
select select "service"
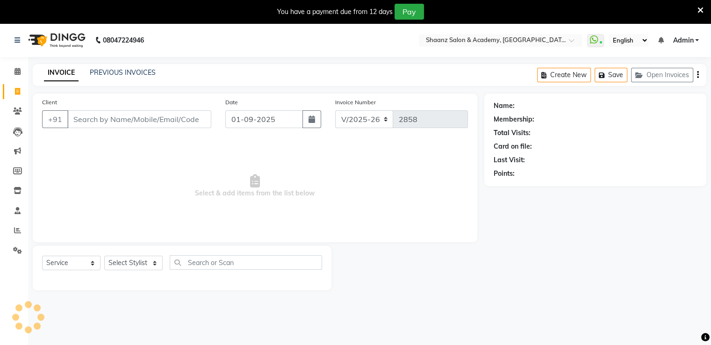
scroll to position [23, 0]
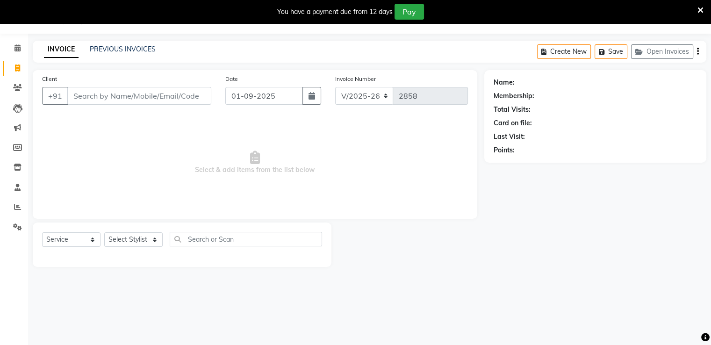
click at [113, 53] on div "PREVIOUS INVOICES" at bounding box center [123, 49] width 66 height 10
click at [113, 53] on link "PREVIOUS INVOICES" at bounding box center [123, 49] width 66 height 8
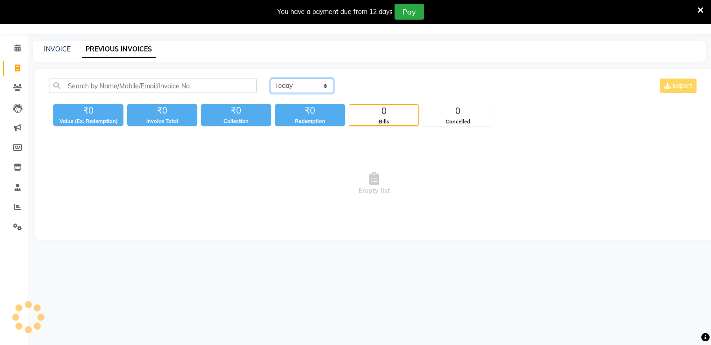
click at [322, 85] on select "Today Yesterday Custom Range" at bounding box center [302, 85] width 63 height 14
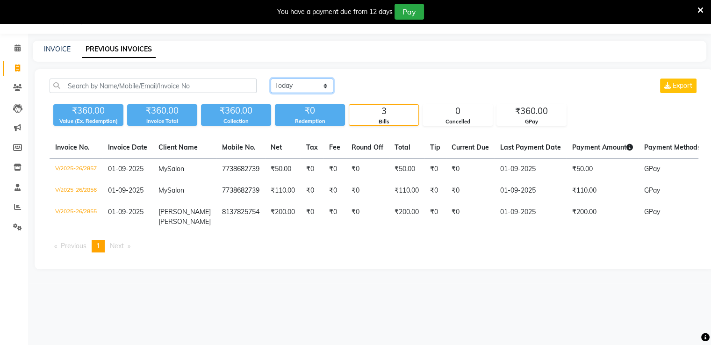
select select "range"
click at [271, 78] on select "Today Yesterday Custom Range" at bounding box center [302, 85] width 63 height 14
click at [369, 82] on input "01-09-2025" at bounding box center [377, 85] width 65 height 13
select select "9"
select select "2025"
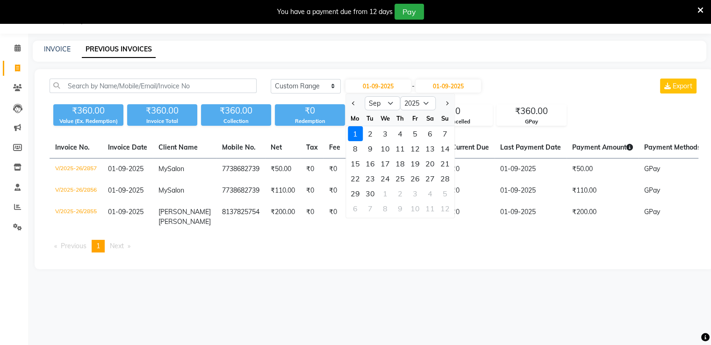
drag, startPoint x: 347, startPoint y: 101, endPoint x: 357, endPoint y: 100, distance: 9.9
click at [348, 100] on div at bounding box center [355, 103] width 19 height 15
click at [355, 101] on button "Previous month" at bounding box center [354, 103] width 8 height 15
select select "8"
click at [410, 193] on div "29" at bounding box center [414, 193] width 15 height 15
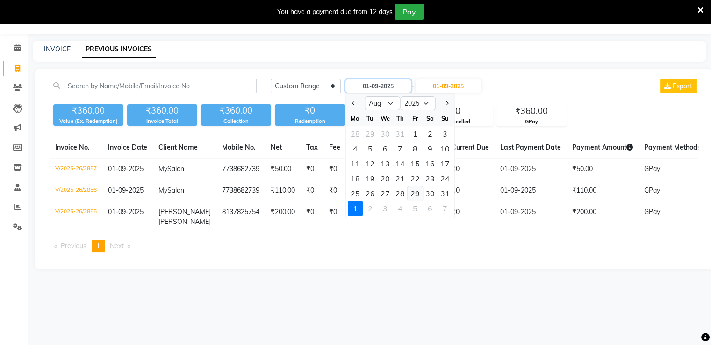
type input "[DATE]"
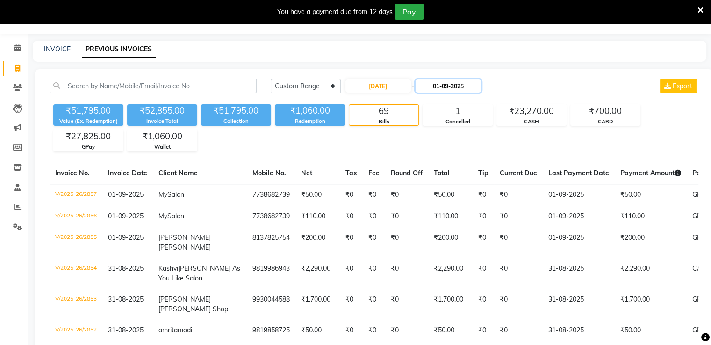
click at [433, 88] on input "01-09-2025" at bounding box center [447, 85] width 65 height 13
select select "9"
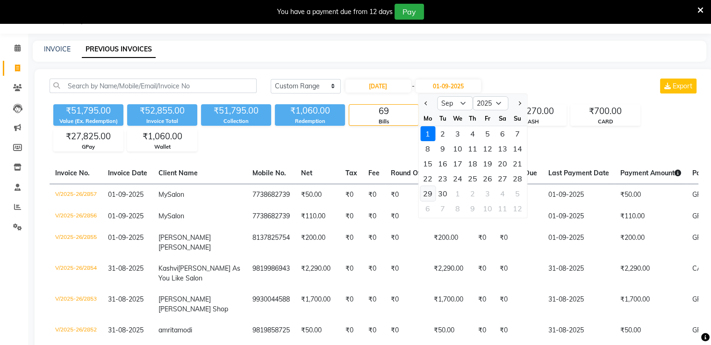
click at [431, 190] on div "29" at bounding box center [427, 193] width 15 height 15
type input "29-09-2025"
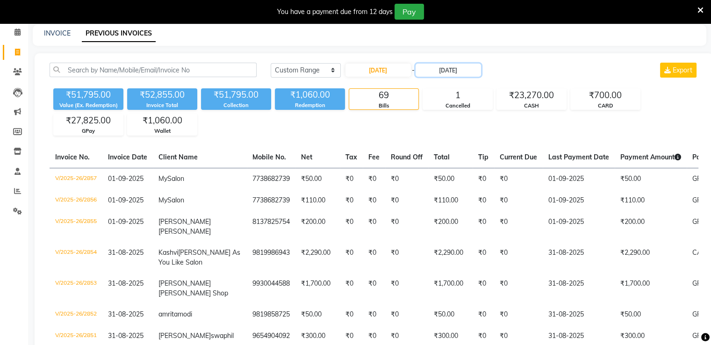
scroll to position [23, 0]
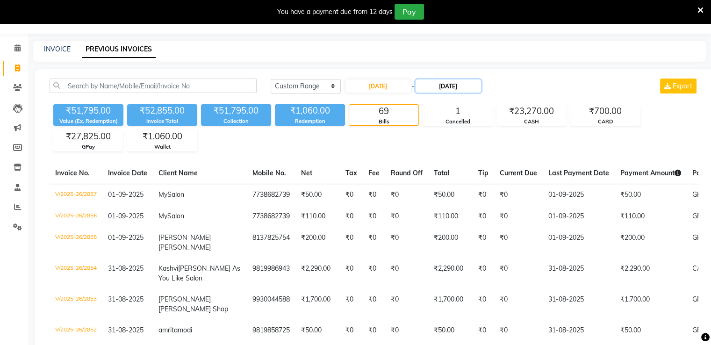
click at [457, 90] on input "29-09-2025" at bounding box center [447, 85] width 65 height 13
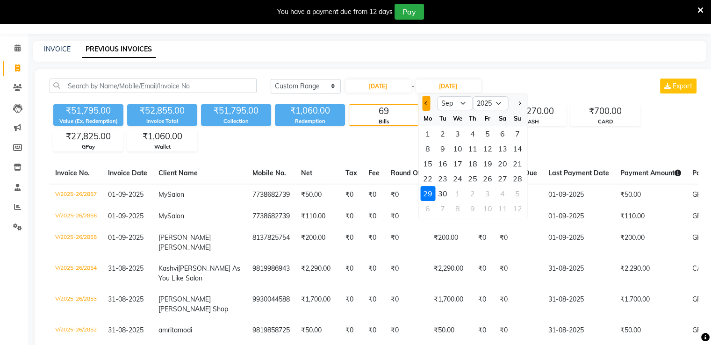
click at [424, 101] on button "Previous month" at bounding box center [426, 103] width 8 height 15
select select "8"
click at [490, 195] on div "29" at bounding box center [487, 193] width 15 height 15
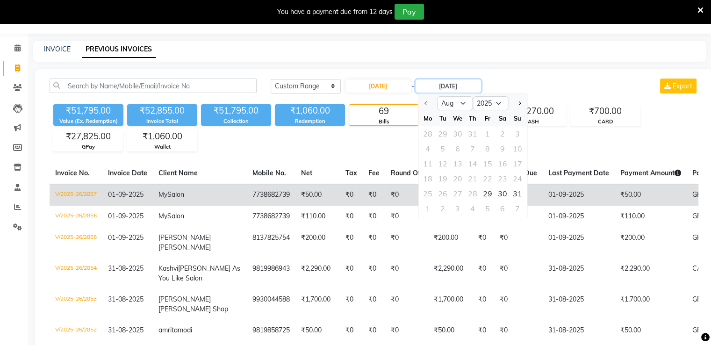
type input "29-08-2025"
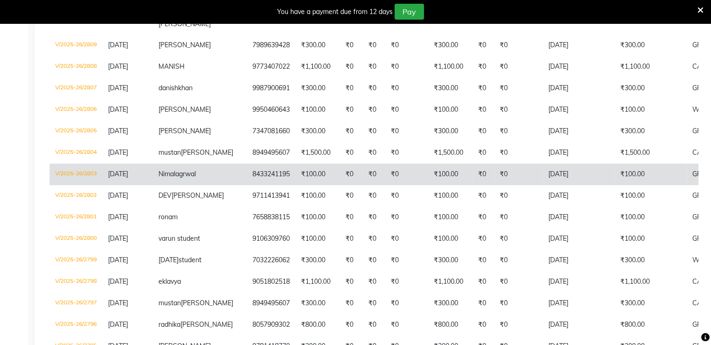
scroll to position [304, 0]
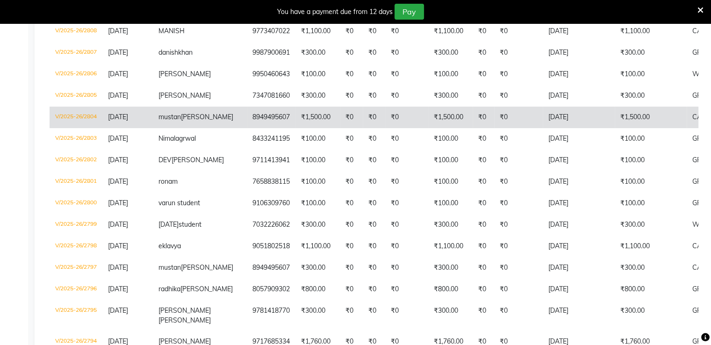
click at [247, 128] on td "8949495607" at bounding box center [271, 117] width 49 height 21
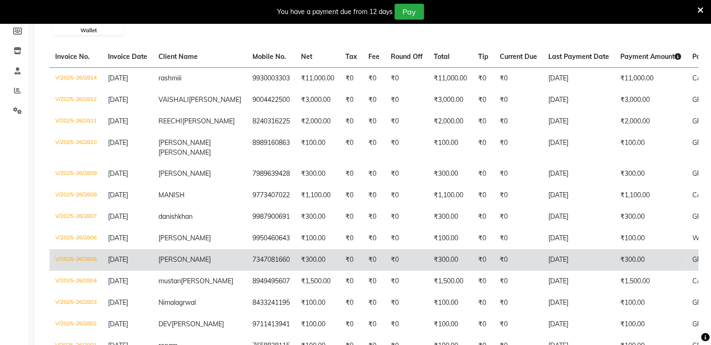
scroll to position [70, 0]
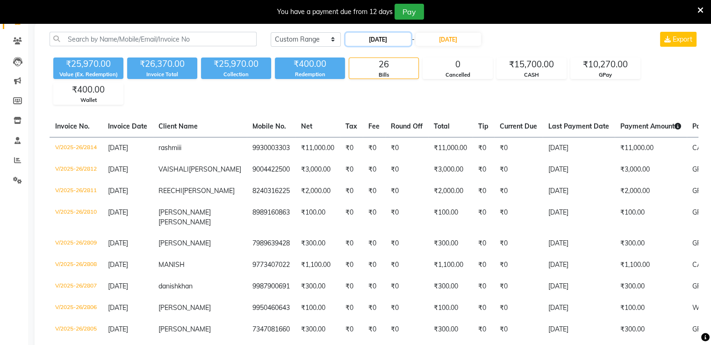
click at [398, 40] on input "29-08-2025" at bounding box center [377, 39] width 65 height 13
select select "8"
select select "2025"
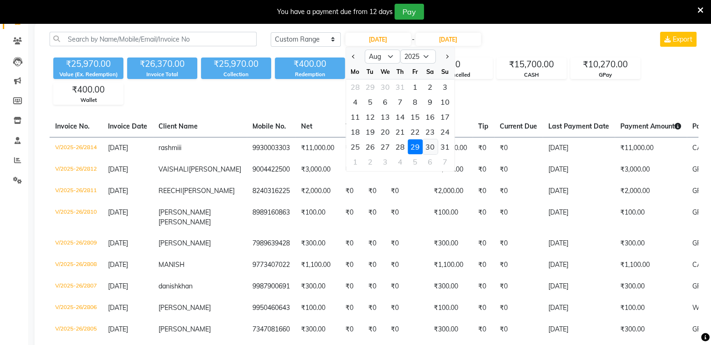
click at [428, 141] on div "30" at bounding box center [429, 146] width 15 height 15
type input "30-08-2025"
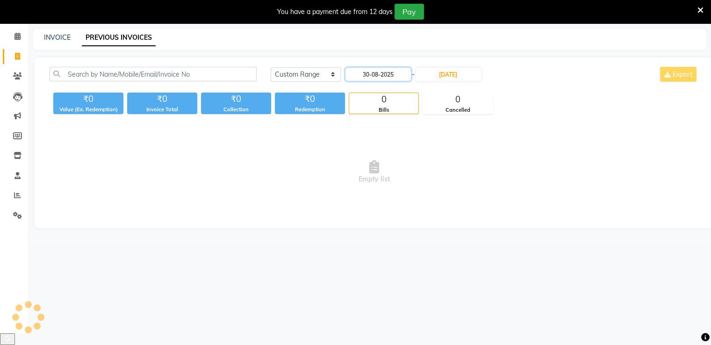
scroll to position [23, 0]
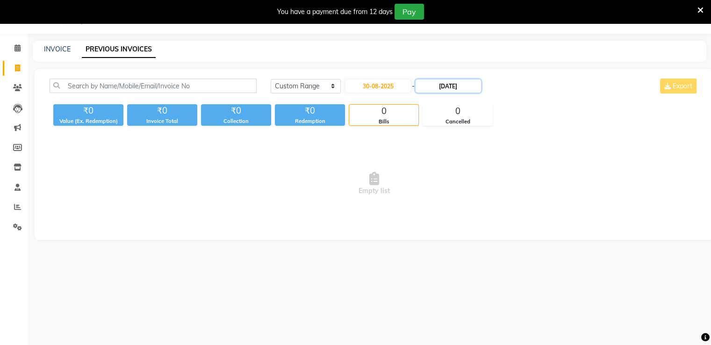
click at [445, 83] on input "29-08-2025" at bounding box center [447, 85] width 65 height 13
click at [499, 190] on div "30" at bounding box center [502, 193] width 15 height 15
type input "30-08-2025"
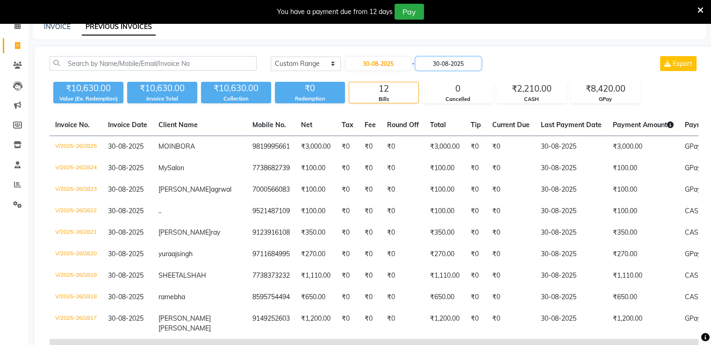
scroll to position [210, 0]
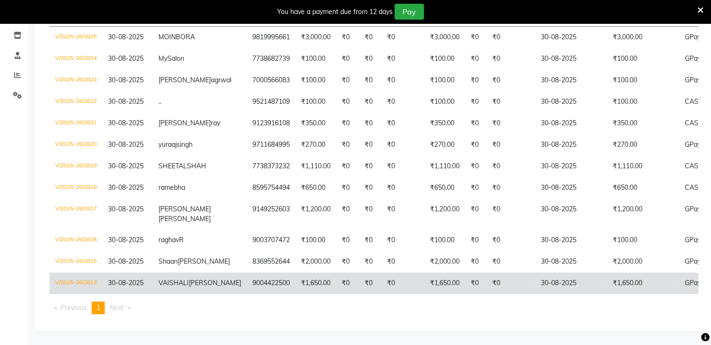
click at [202, 282] on td "VAISHALI UPADHYA" at bounding box center [200, 282] width 94 height 21
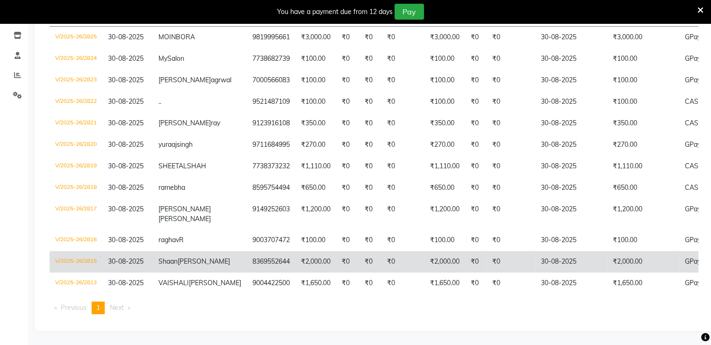
click at [247, 251] on td "8369552644" at bounding box center [271, 261] width 49 height 21
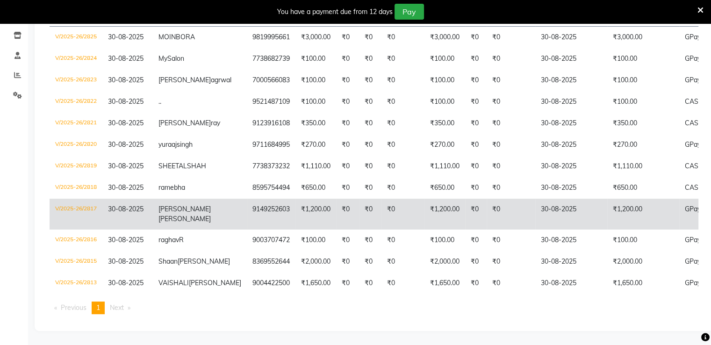
click at [247, 199] on td "9149252603" at bounding box center [271, 214] width 49 height 31
click at [158, 199] on td "Pranav Yadav Nager" at bounding box center [200, 214] width 94 height 31
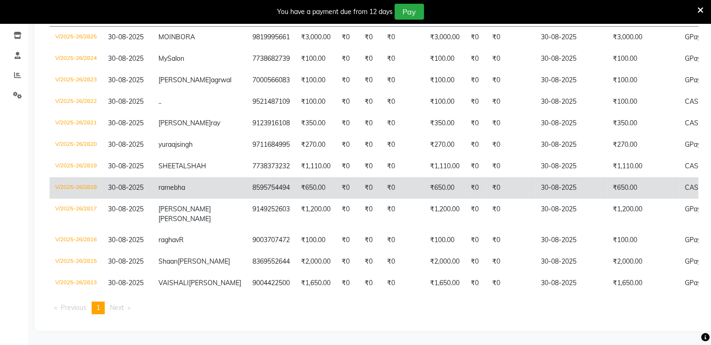
click at [247, 177] on td "8595754494" at bounding box center [271, 187] width 49 height 21
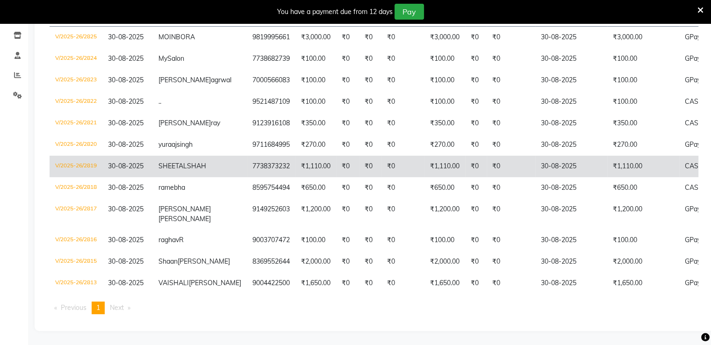
click at [247, 156] on td "7738373232" at bounding box center [271, 166] width 49 height 21
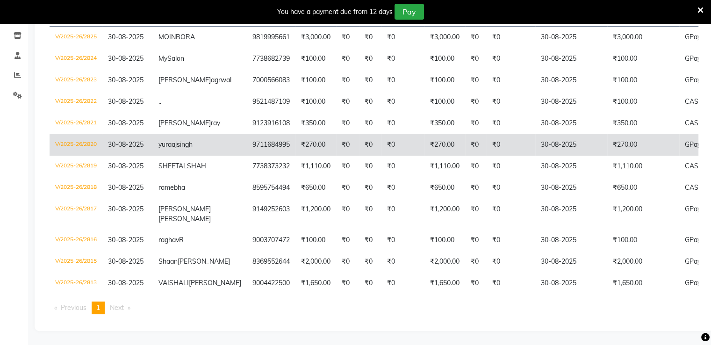
click at [198, 134] on td "yuraaj singh" at bounding box center [200, 144] width 94 height 21
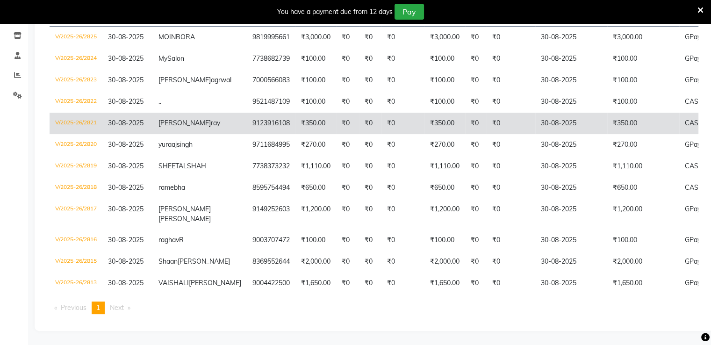
click at [247, 117] on td "9123916108" at bounding box center [271, 123] width 49 height 21
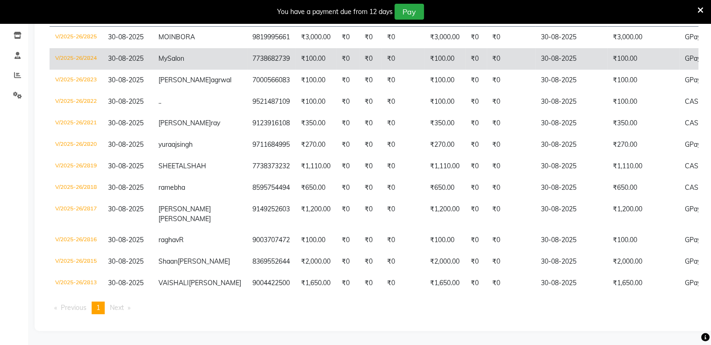
scroll to position [116, 0]
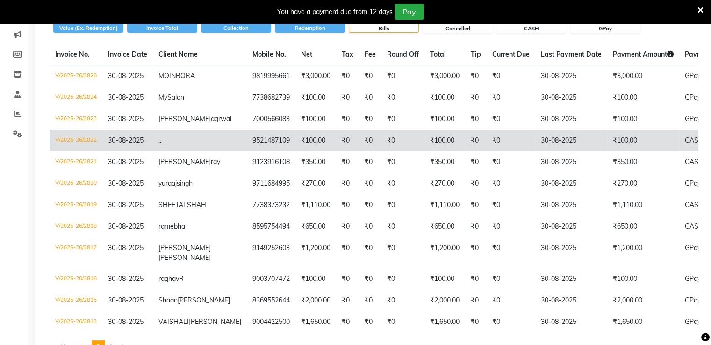
click at [247, 147] on td "9521487109" at bounding box center [271, 140] width 49 height 21
click at [247, 145] on td "9521487109" at bounding box center [271, 140] width 49 height 21
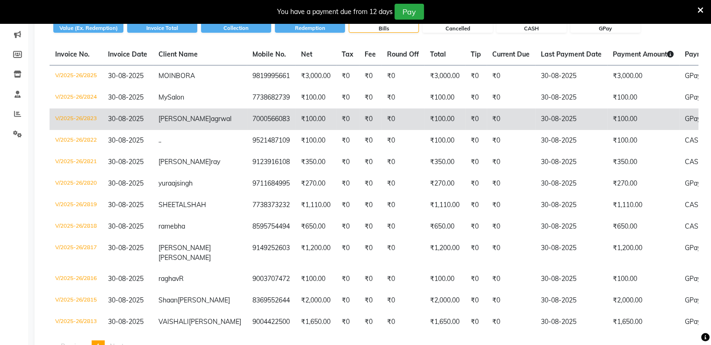
click at [196, 127] on td "rachit agrwal" at bounding box center [200, 118] width 94 height 21
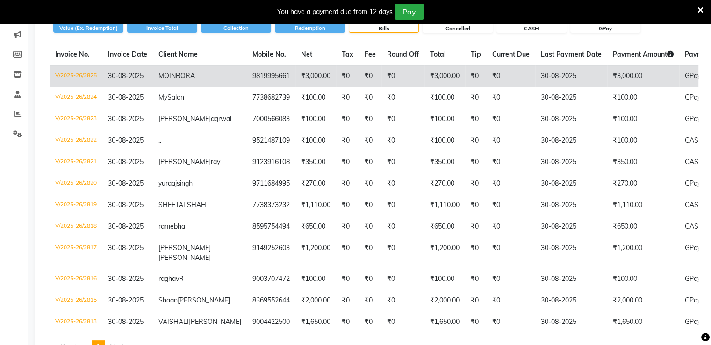
click at [198, 83] on td "MOIN BORA" at bounding box center [200, 76] width 94 height 22
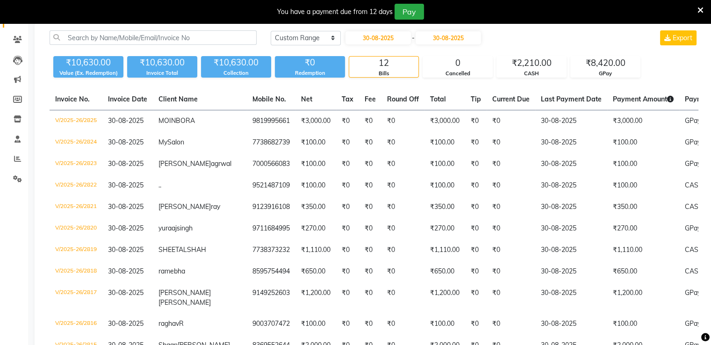
scroll to position [0, 0]
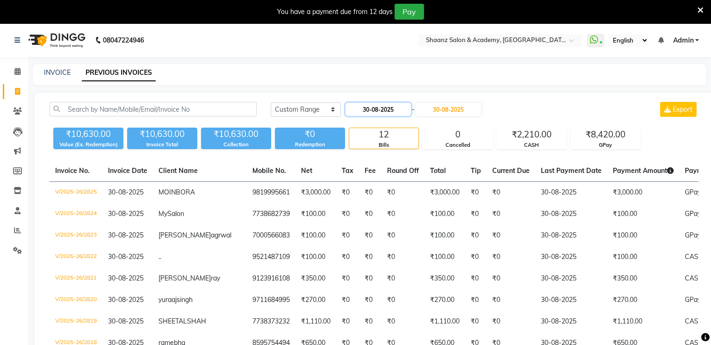
click at [381, 104] on input "30-08-2025" at bounding box center [377, 109] width 65 height 13
select select "8"
select select "2025"
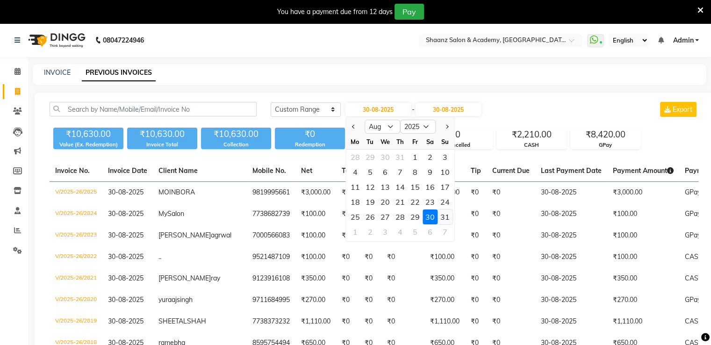
click at [442, 217] on div "31" at bounding box center [444, 216] width 15 height 15
type input "31-08-2025"
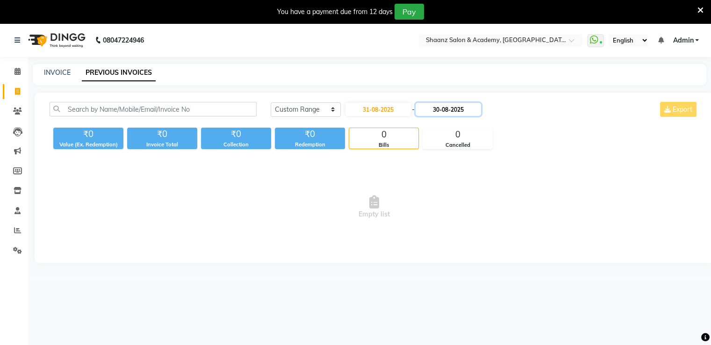
click at [454, 115] on input "30-08-2025" at bounding box center [447, 109] width 65 height 13
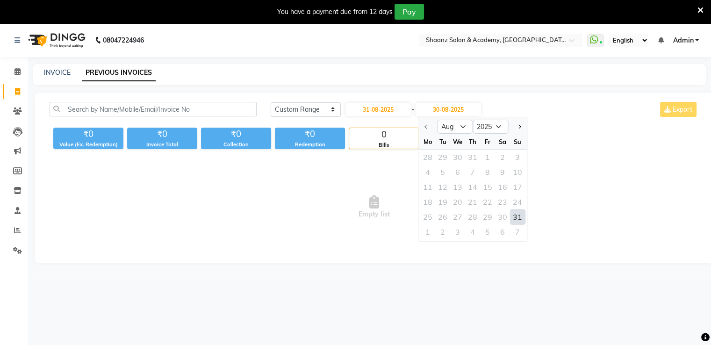
click at [511, 219] on div "31" at bounding box center [517, 216] width 15 height 15
type input "31-08-2025"
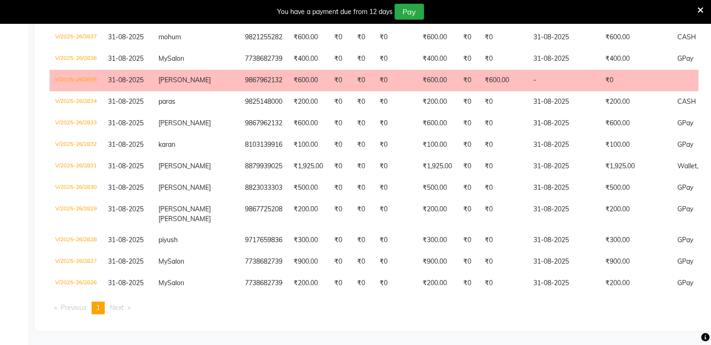
scroll to position [649, 0]
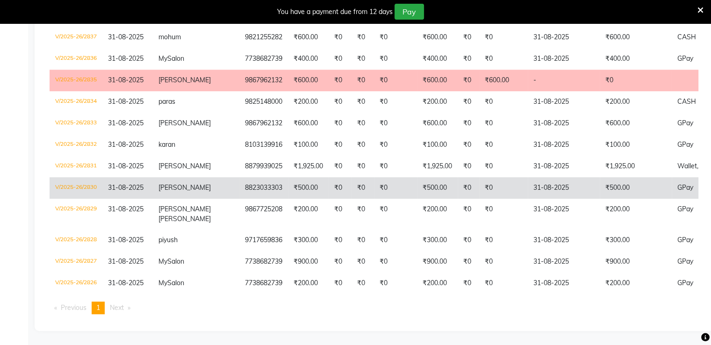
click at [417, 188] on td "₹500.00" at bounding box center [437, 187] width 41 height 21
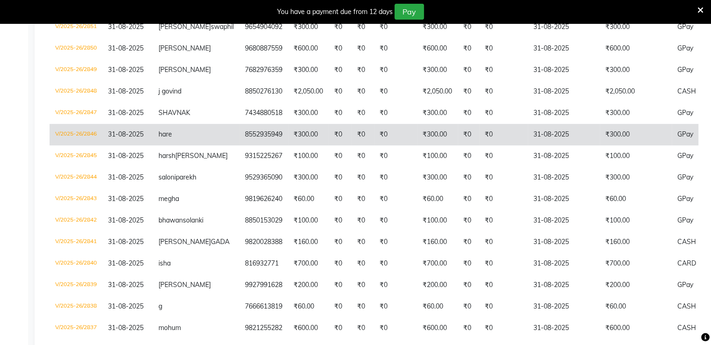
scroll to position [276, 0]
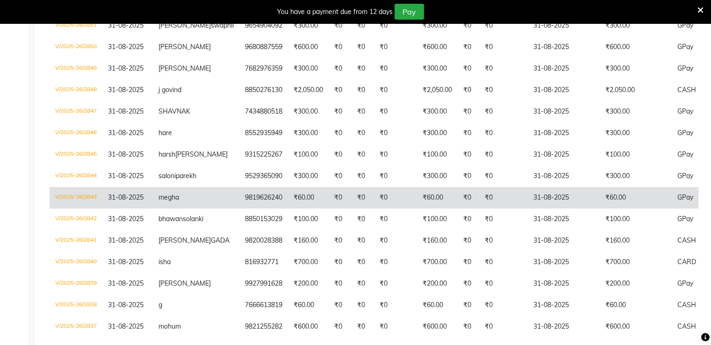
click at [243, 208] on td "9819626240" at bounding box center [263, 197] width 49 height 21
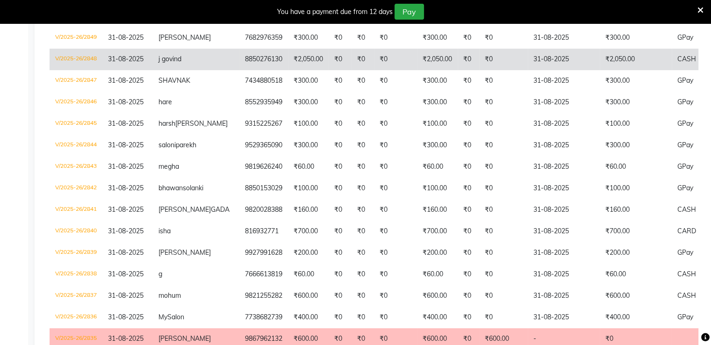
scroll to position [322, 0]
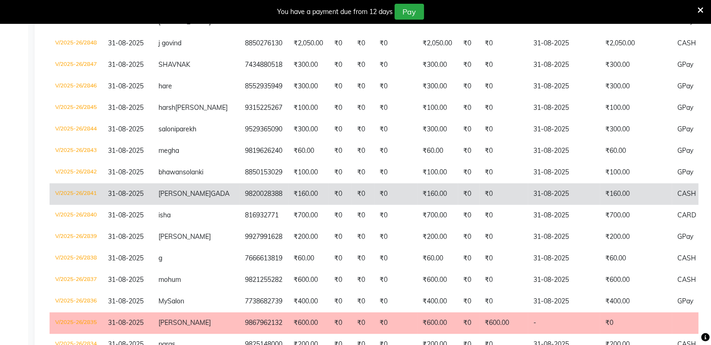
click at [351, 205] on td "₹0" at bounding box center [362, 193] width 22 height 21
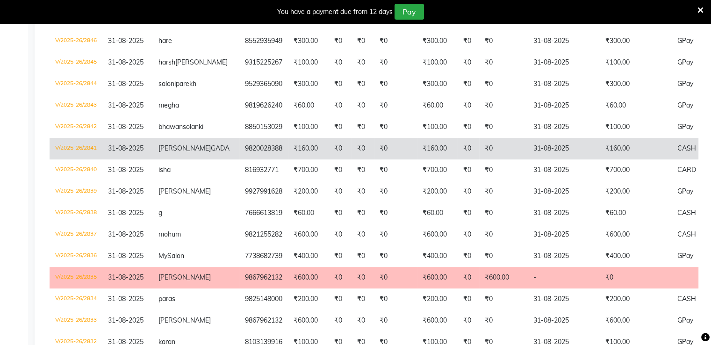
scroll to position [369, 0]
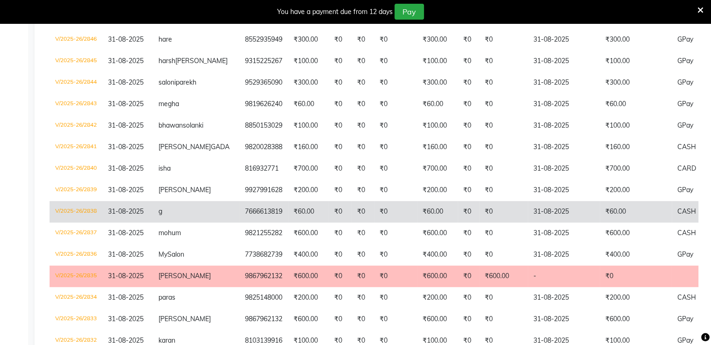
click at [351, 222] on td "₹0" at bounding box center [362, 211] width 22 height 21
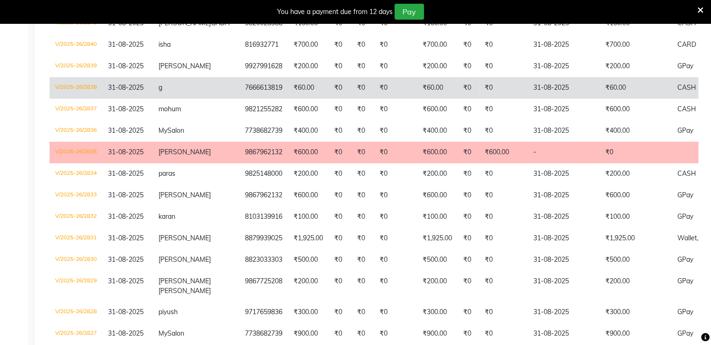
scroll to position [509, 0]
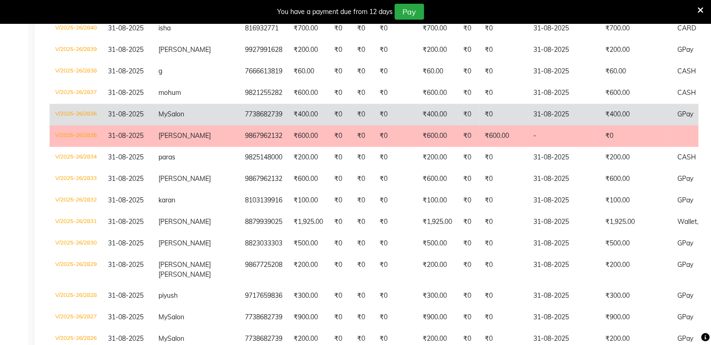
click at [174, 118] on span "Salon" at bounding box center [175, 114] width 17 height 8
click at [417, 125] on td "₹400.00" at bounding box center [437, 114] width 41 height 21
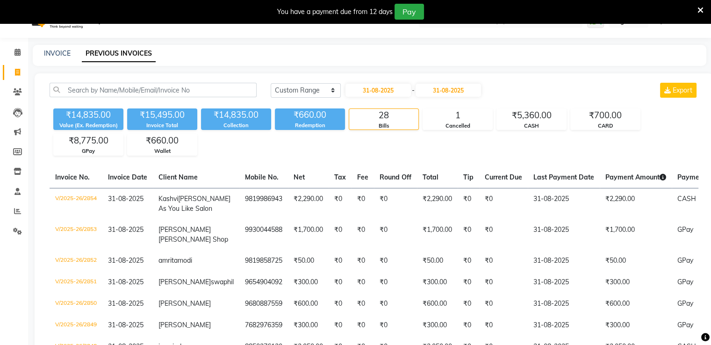
scroll to position [0, 0]
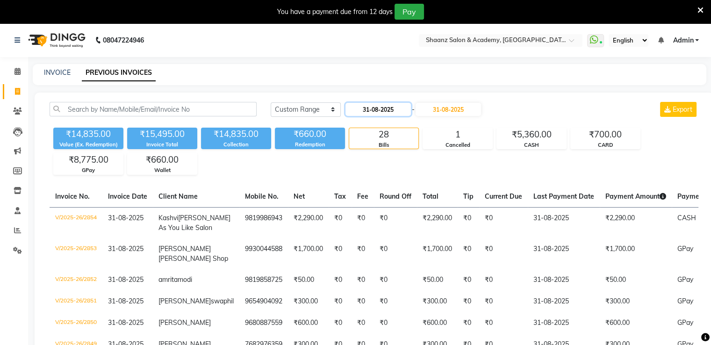
click at [388, 105] on input "31-08-2025" at bounding box center [377, 109] width 65 height 13
select select "8"
select select "2025"
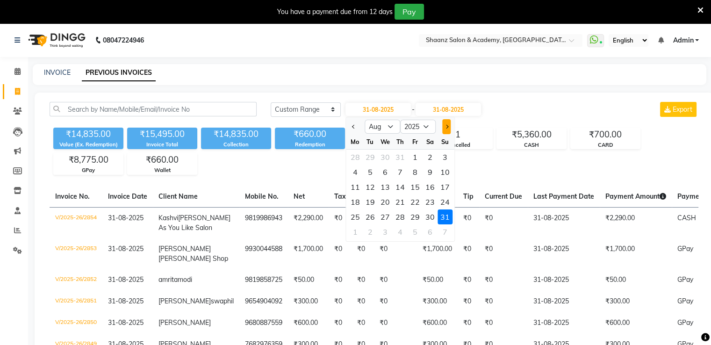
click at [450, 126] on button "Next month" at bounding box center [446, 126] width 8 height 15
select select "9"
click at [362, 157] on div "1" at bounding box center [355, 157] width 15 height 15
type input "01-09-2025"
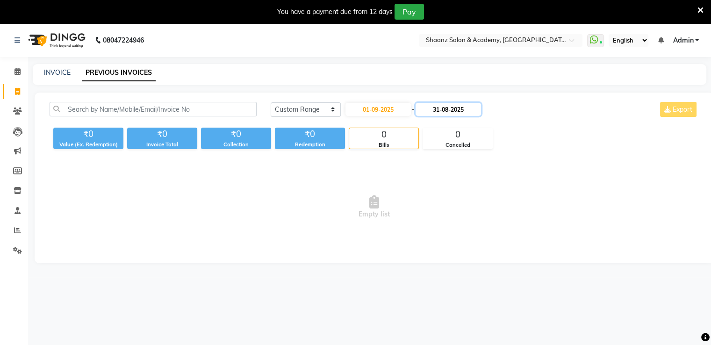
click at [469, 111] on input "31-08-2025" at bounding box center [447, 109] width 65 height 13
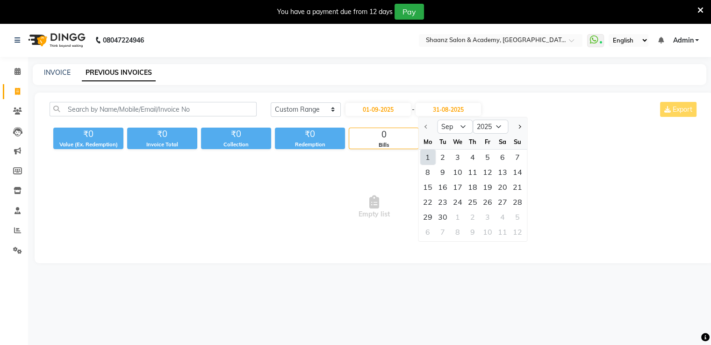
click at [428, 153] on div "1" at bounding box center [427, 157] width 15 height 15
type input "01-09-2025"
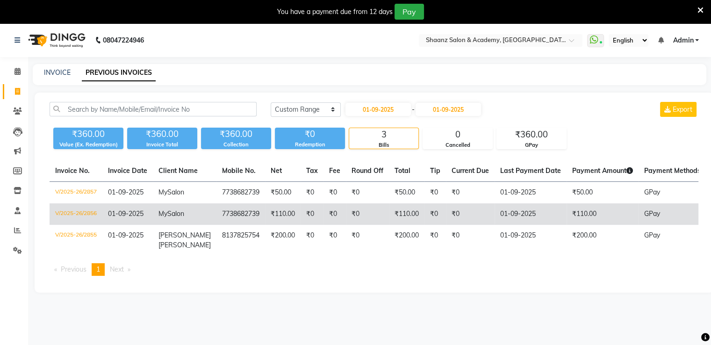
click at [265, 211] on td "₹110.00" at bounding box center [283, 213] width 36 height 21
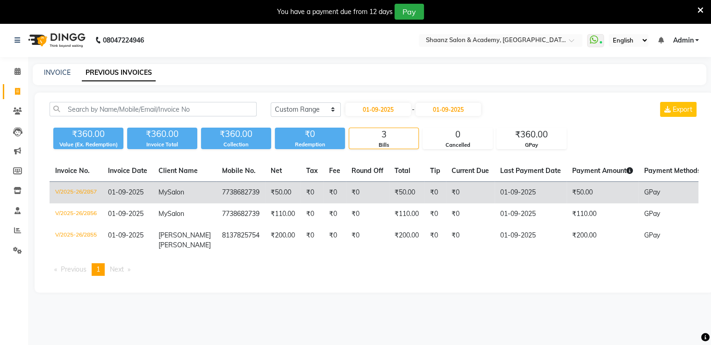
click at [221, 189] on td "7738682739" at bounding box center [240, 193] width 49 height 22
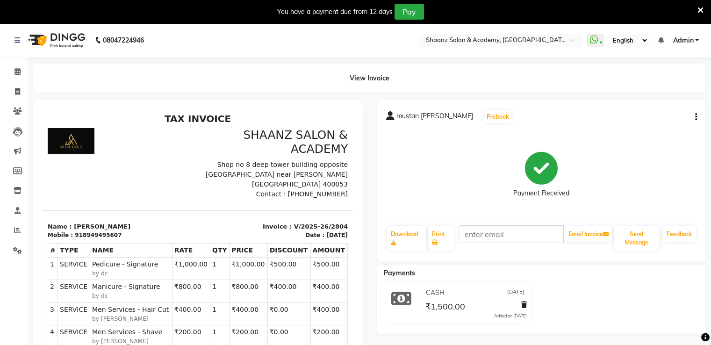
click at [697, 116] on div "mustan [PERSON_NAME] Prebook Payment Received Download Print Email Invoice Send…" at bounding box center [542, 180] width 330 height 161
click at [695, 117] on icon "button" at bounding box center [696, 117] width 2 height 0
click at [670, 117] on div "Edit Item Staff" at bounding box center [649, 117] width 64 height 12
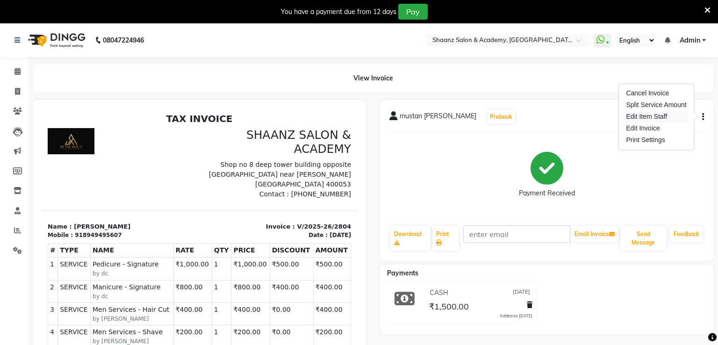
select select "88436"
select select "47609"
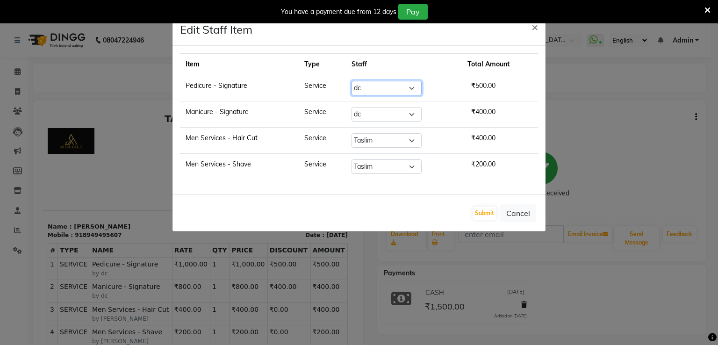
click at [413, 87] on select "Select [PERSON_NAME] [PERSON_NAME] [PERSON_NAME] dc [PERSON_NAME] nisha [PERSON…" at bounding box center [386, 88] width 70 height 14
select select "90445"
click at [351, 81] on select "Select [PERSON_NAME] [PERSON_NAME] [PERSON_NAME] dc [PERSON_NAME] nisha [PERSON…" at bounding box center [386, 88] width 70 height 14
click at [409, 117] on select "Select [PERSON_NAME] [PERSON_NAME] [PERSON_NAME] dc [PERSON_NAME] nisha [PERSON…" at bounding box center [386, 114] width 70 height 14
select select "90445"
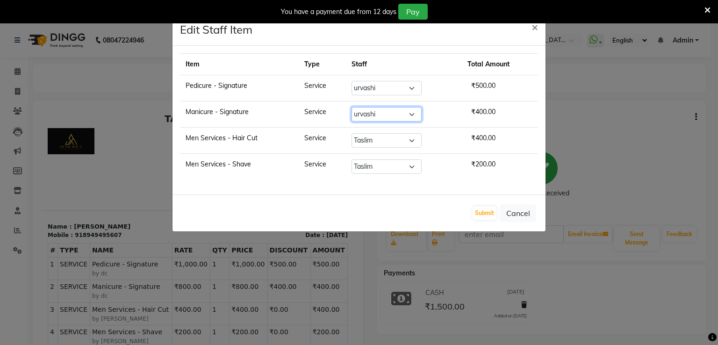
click at [351, 107] on select "Select [PERSON_NAME] [PERSON_NAME] [PERSON_NAME] dc [PERSON_NAME] nisha [PERSON…" at bounding box center [386, 114] width 70 height 14
click at [487, 207] on button "Submit" at bounding box center [484, 213] width 24 height 13
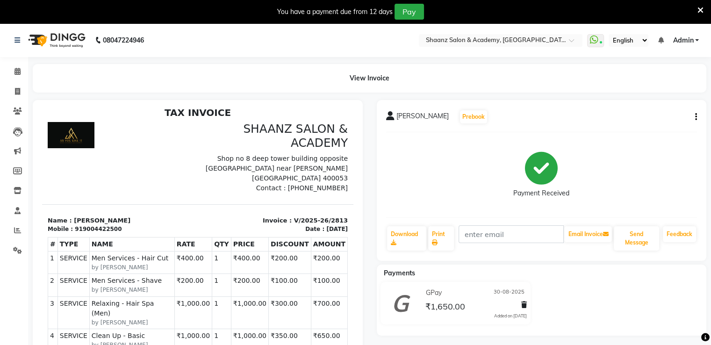
scroll to position [7, 0]
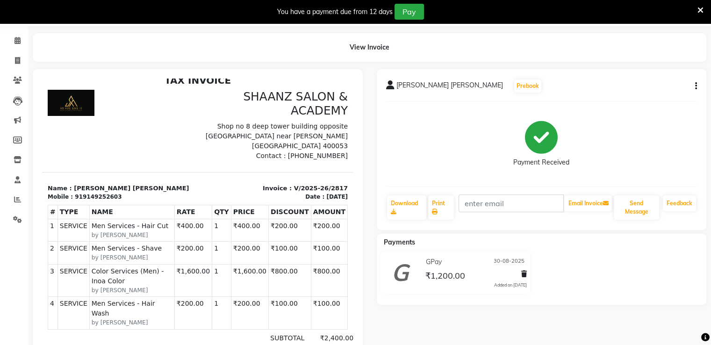
scroll to position [47, 0]
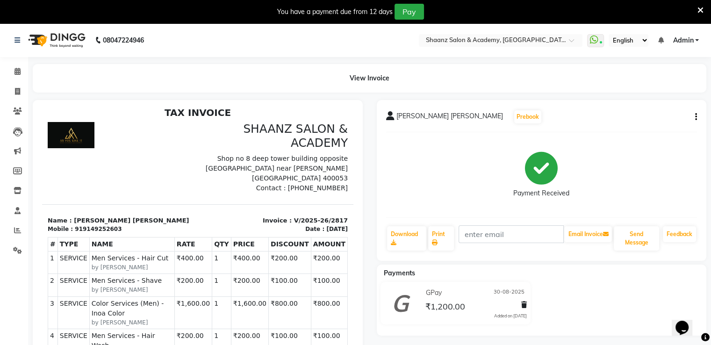
scroll to position [7, 0]
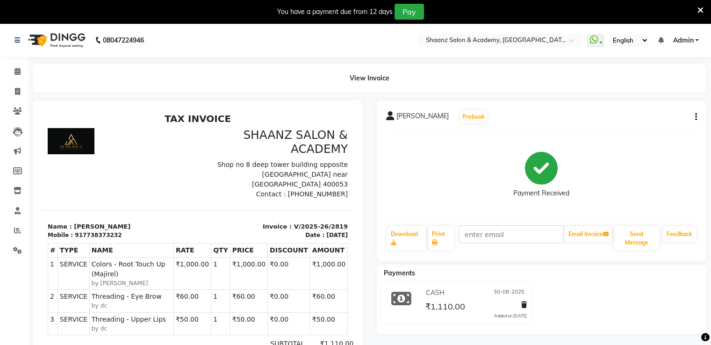
click at [696, 117] on icon "button" at bounding box center [696, 117] width 2 height 0
click at [656, 113] on div "Edit Item Staff" at bounding box center [649, 117] width 64 height 12
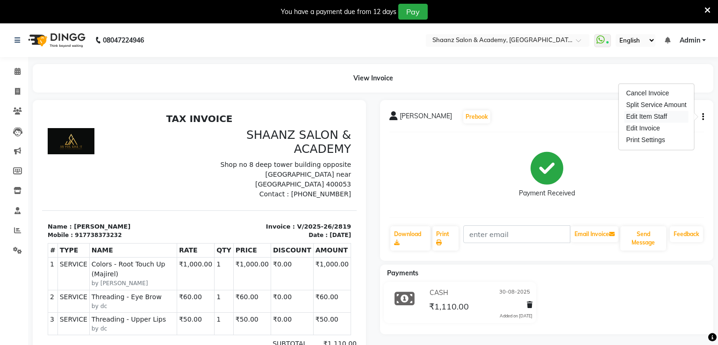
select select
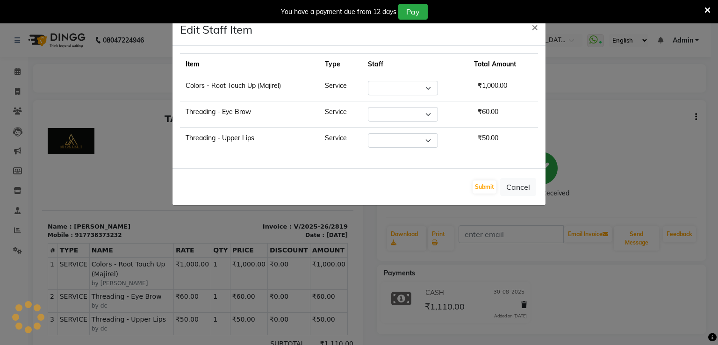
select select "84400"
select select "88436"
click at [399, 114] on select "Select [PERSON_NAME] mascarenhas [PERSON_NAME] dc MUSKAN nisha [PERSON_NAME] Ra…" at bounding box center [403, 114] width 70 height 14
select select "90445"
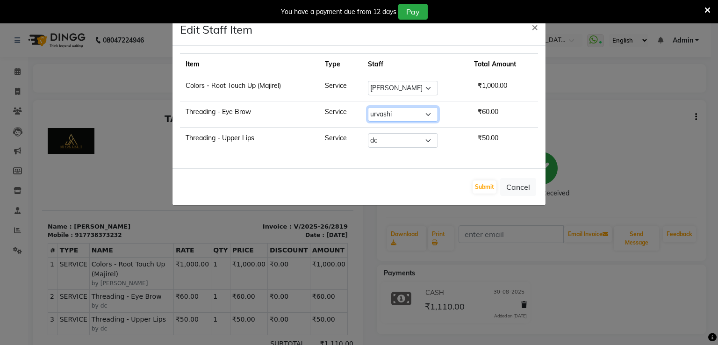
click at [368, 107] on select "Select [PERSON_NAME] mascarenhas [PERSON_NAME] dc MUSKAN nisha [PERSON_NAME] Ra…" at bounding box center [403, 114] width 70 height 14
drag, startPoint x: 430, startPoint y: 139, endPoint x: 429, endPoint y: 145, distance: 5.8
click at [430, 139] on select "Select [PERSON_NAME] mascarenhas [PERSON_NAME] dc MUSKAN nisha [PERSON_NAME] Ra…" at bounding box center [403, 140] width 70 height 14
select select "90445"
click at [368, 133] on select "Select [PERSON_NAME] mascarenhas [PERSON_NAME] dc MUSKAN nisha [PERSON_NAME] Ra…" at bounding box center [403, 140] width 70 height 14
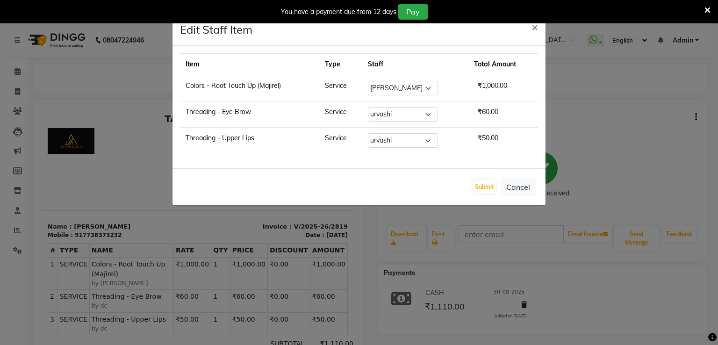
click at [536, 260] on ngb-modal-window "Edit Staff Item × Item Type Staff Total Amount Colors - Root Touch Up (Majirel)…" at bounding box center [359, 172] width 718 height 345
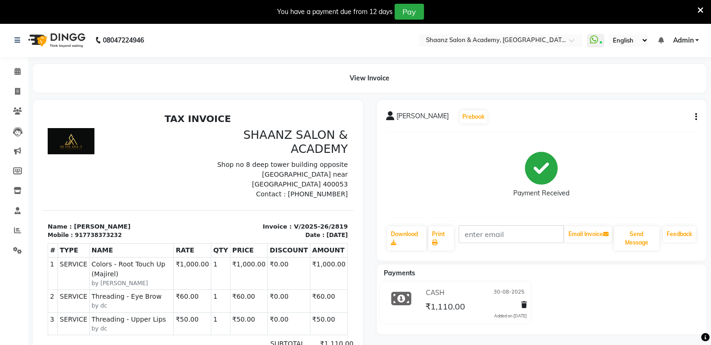
click at [695, 117] on icon "button" at bounding box center [696, 117] width 2 height 0
click at [633, 117] on div "Edit Item Staff" at bounding box center [649, 117] width 64 height 12
select select "84400"
select select "88436"
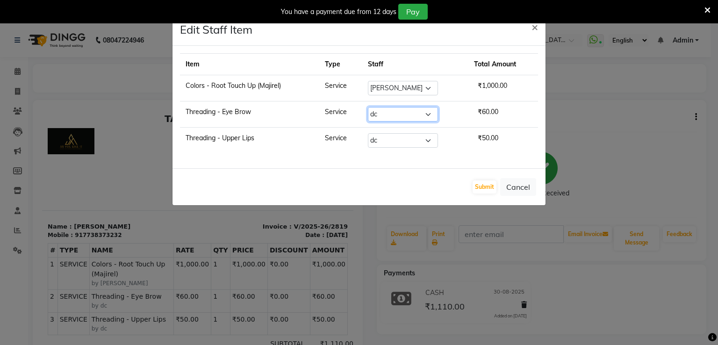
click at [420, 113] on select "Select [PERSON_NAME] mascarenhas [PERSON_NAME] dc MUSKAN nisha [PERSON_NAME] Ra…" at bounding box center [403, 114] width 70 height 14
select select "90445"
click at [368, 107] on select "Select [PERSON_NAME] mascarenhas [PERSON_NAME] dc MUSKAN nisha [PERSON_NAME] Ra…" at bounding box center [403, 114] width 70 height 14
click at [409, 143] on select "Select [PERSON_NAME] mascarenhas [PERSON_NAME] dc MUSKAN nisha [PERSON_NAME] Ra…" at bounding box center [403, 140] width 70 height 14
select select "90445"
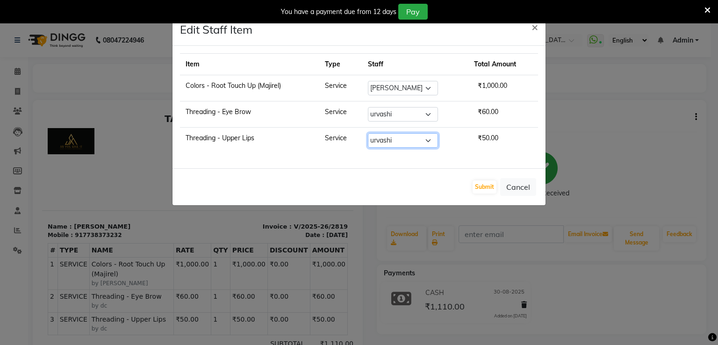
click at [368, 133] on select "Select [PERSON_NAME] mascarenhas [PERSON_NAME] dc MUSKAN nisha [PERSON_NAME] Ra…" at bounding box center [403, 140] width 70 height 14
click at [487, 188] on button "Submit" at bounding box center [484, 186] width 24 height 13
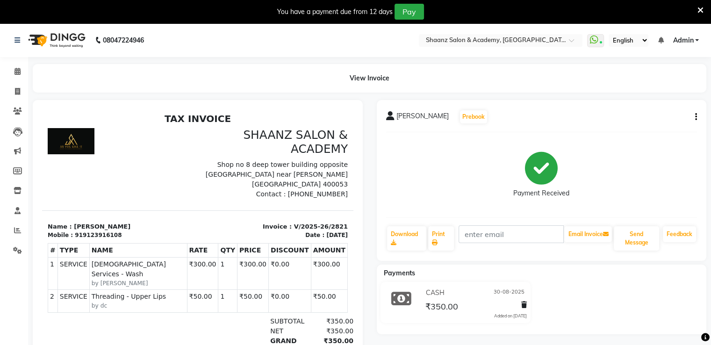
click at [695, 117] on icon "button" at bounding box center [696, 117] width 2 height 0
click at [647, 118] on div "Edit Item Staff" at bounding box center [649, 117] width 64 height 12
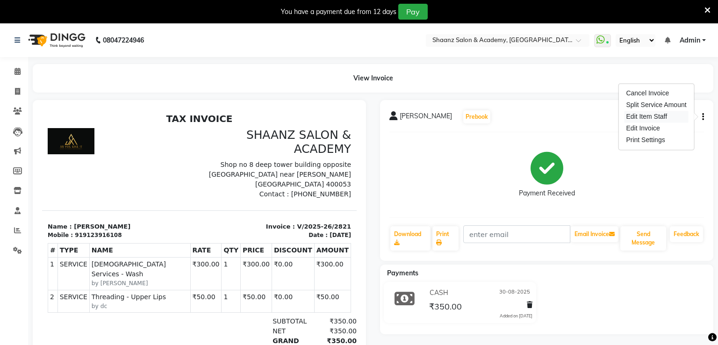
select select "84400"
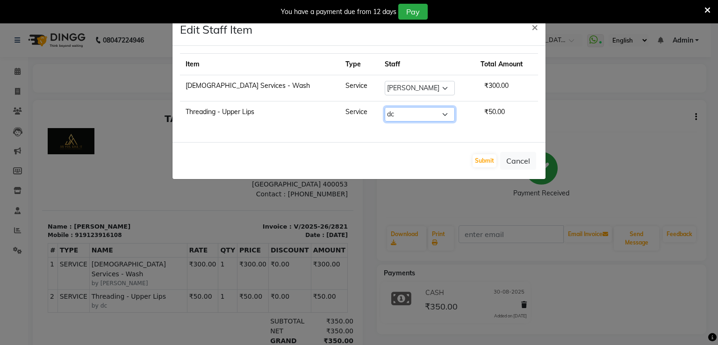
click at [405, 113] on select "Select Ameer AHMAD ankita mascarenhas ASHISH THAPA dc MUSKAN nisha vishal patil…" at bounding box center [420, 114] width 70 height 14
select select "90445"
click at [385, 107] on select "Select Ameer AHMAD ankita mascarenhas ASHISH THAPA dc MUSKAN nisha vishal patil…" at bounding box center [420, 114] width 70 height 14
click at [482, 161] on button "Submit" at bounding box center [484, 160] width 24 height 13
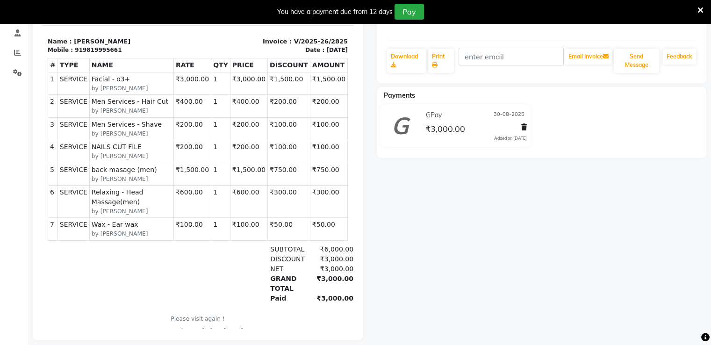
scroll to position [193, 0]
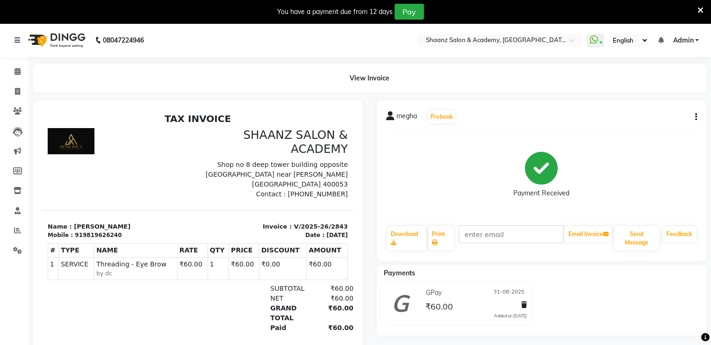
click at [693, 116] on button "button" at bounding box center [694, 117] width 6 height 10
click at [657, 114] on div "Edit Item Staff" at bounding box center [649, 117] width 64 height 12
select select "88436"
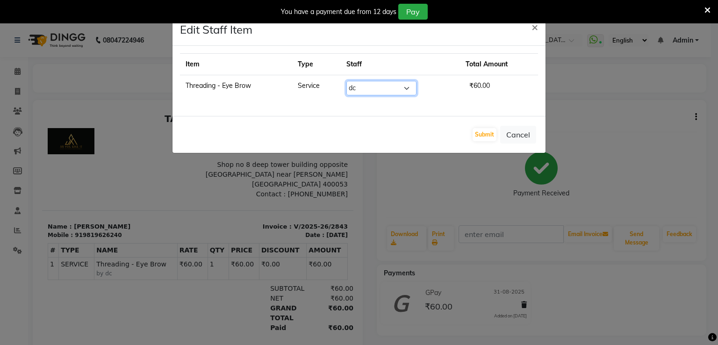
click at [408, 89] on select "Select Ameer AHMAD ankita mascarenhas ASHISH THAPA dc MUSKAN nisha vishal patil…" at bounding box center [381, 88] width 70 height 14
click at [381, 281] on ngb-modal-window "Edit Staff Item × Item Type Staff Total Amount Threading - Eye Brow Service Sel…" at bounding box center [359, 172] width 718 height 345
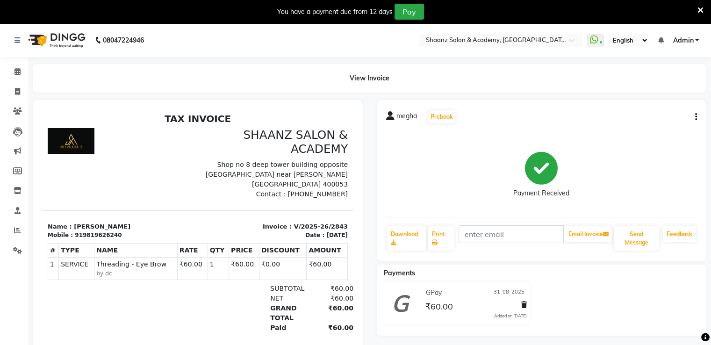
click at [695, 117] on icon "button" at bounding box center [696, 117] width 2 height 0
click at [630, 113] on div "Edit Item Staff" at bounding box center [649, 117] width 64 height 12
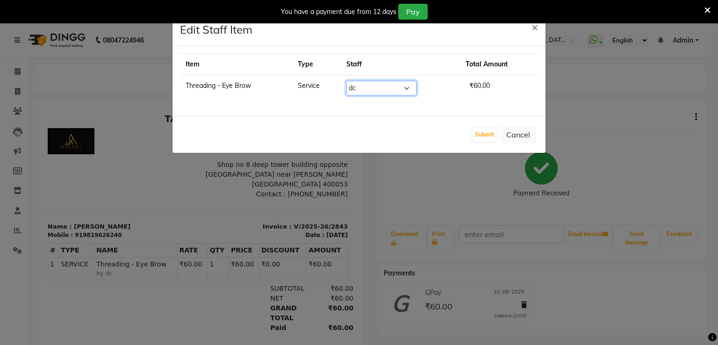
click at [398, 89] on select "Select [PERSON_NAME] [PERSON_NAME] [PERSON_NAME] dc [PERSON_NAME] nisha [PERSON…" at bounding box center [381, 88] width 70 height 14
select select "90445"
click at [346, 81] on select "Select [PERSON_NAME] [PERSON_NAME] [PERSON_NAME] dc [PERSON_NAME] nisha [PERSON…" at bounding box center [381, 88] width 70 height 14
click at [494, 137] on button "Submit" at bounding box center [484, 134] width 24 height 13
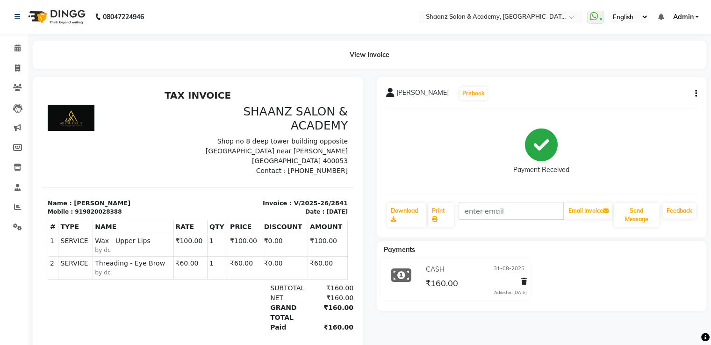
click at [695, 94] on icon "button" at bounding box center [696, 93] width 2 height 0
click at [618, 93] on div "Edit Item Staff" at bounding box center [649, 94] width 64 height 12
select select "88436"
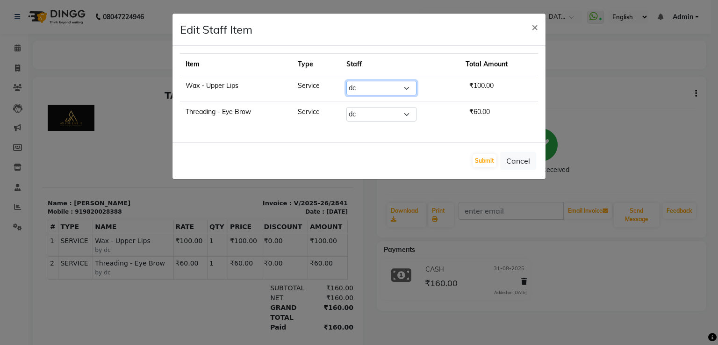
drag, startPoint x: 381, startPoint y: 85, endPoint x: 379, endPoint y: 93, distance: 9.1
click at [381, 85] on select "Select [PERSON_NAME] [PERSON_NAME] [PERSON_NAME] dc [PERSON_NAME] nisha [PERSON…" at bounding box center [381, 88] width 70 height 14
select select "90445"
click at [346, 81] on select "Select [PERSON_NAME] [PERSON_NAME] [PERSON_NAME] dc [PERSON_NAME] nisha [PERSON…" at bounding box center [381, 88] width 70 height 14
click at [363, 115] on select "Select [PERSON_NAME] [PERSON_NAME] [PERSON_NAME] dc [PERSON_NAME] nisha [PERSON…" at bounding box center [381, 114] width 70 height 14
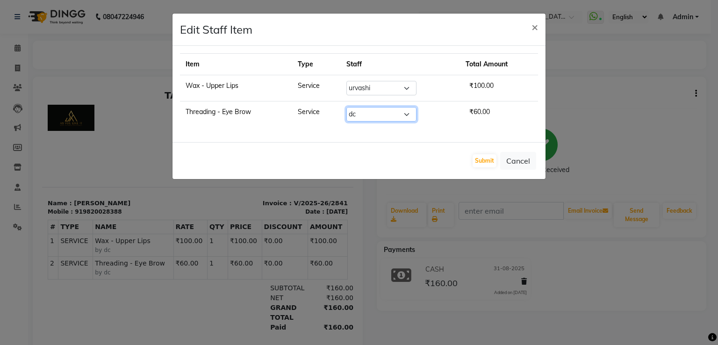
select select "90445"
click at [346, 107] on select "Select [PERSON_NAME] [PERSON_NAME] [PERSON_NAME] dc [PERSON_NAME] nisha [PERSON…" at bounding box center [381, 114] width 70 height 14
click at [490, 158] on button "Submit" at bounding box center [484, 160] width 24 height 13
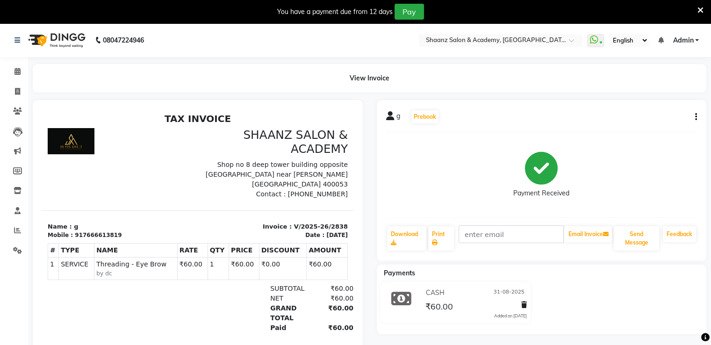
click at [695, 117] on icon "button" at bounding box center [696, 117] width 2 height 0
click at [639, 116] on div "Edit Item Staff" at bounding box center [649, 117] width 64 height 12
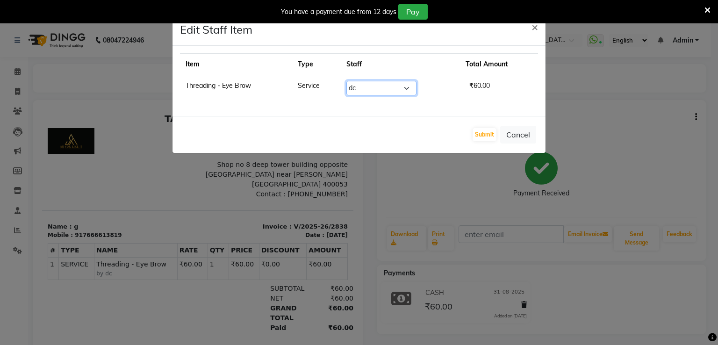
click at [371, 90] on select "Select [PERSON_NAME] [PERSON_NAME] [PERSON_NAME] dc [PERSON_NAME] nisha [PERSON…" at bounding box center [381, 88] width 70 height 14
select select "90445"
click at [346, 81] on select "Select [PERSON_NAME] [PERSON_NAME] [PERSON_NAME] dc [PERSON_NAME] nisha [PERSON…" at bounding box center [381, 88] width 70 height 14
click at [484, 140] on button "Submit" at bounding box center [484, 134] width 24 height 13
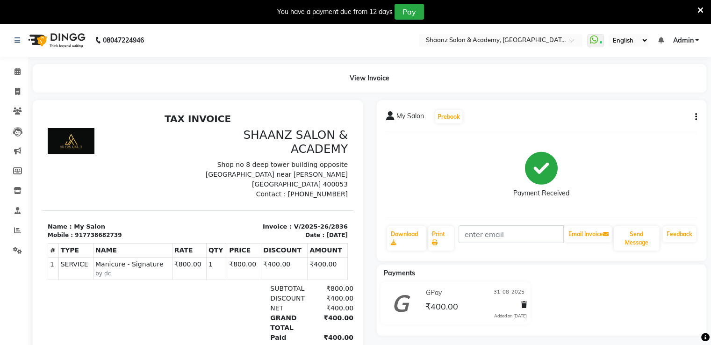
click at [695, 117] on icon "button" at bounding box center [696, 117] width 2 height 0
click at [649, 118] on div "Edit Item Staff" at bounding box center [649, 117] width 64 height 12
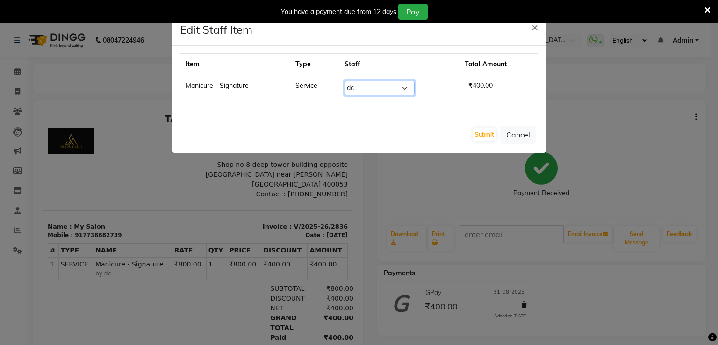
click at [405, 91] on select "Select [PERSON_NAME] [PERSON_NAME] [PERSON_NAME] dc [PERSON_NAME] nisha [PERSON…" at bounding box center [379, 88] width 70 height 14
select select "90445"
click at [344, 81] on select "Select [PERSON_NAME] [PERSON_NAME] [PERSON_NAME] dc [PERSON_NAME] nisha [PERSON…" at bounding box center [379, 88] width 70 height 14
click at [492, 135] on button "Submit" at bounding box center [484, 134] width 24 height 13
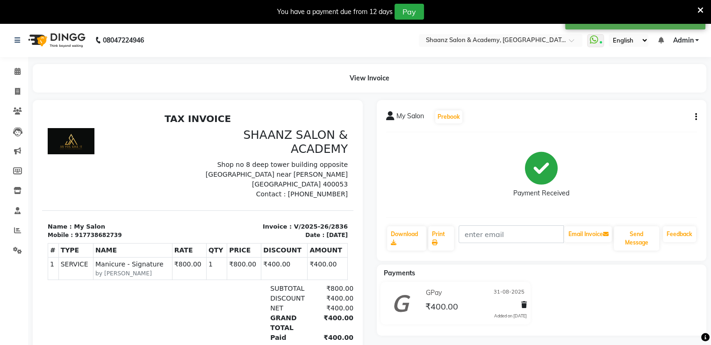
click at [693, 118] on button "button" at bounding box center [694, 117] width 6 height 10
click at [666, 105] on div "Split Service Amount" at bounding box center [649, 105] width 64 height 12
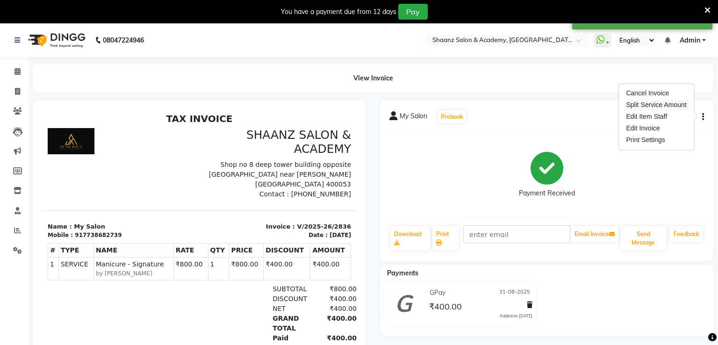
select select "90445"
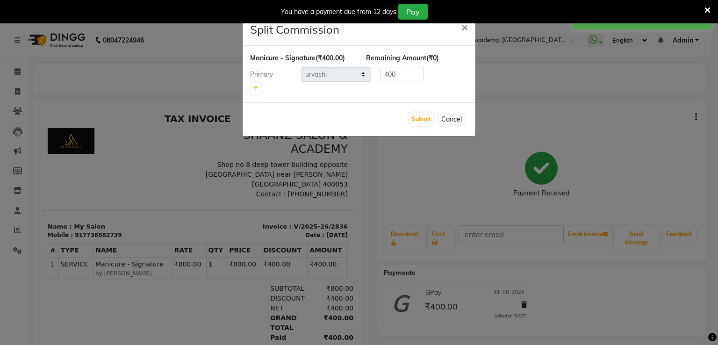
click at [460, 171] on ngb-modal-window "Split Commission × Manicure - Signature (₹400.00) Remaining Amount (₹0) Primary…" at bounding box center [359, 172] width 718 height 345
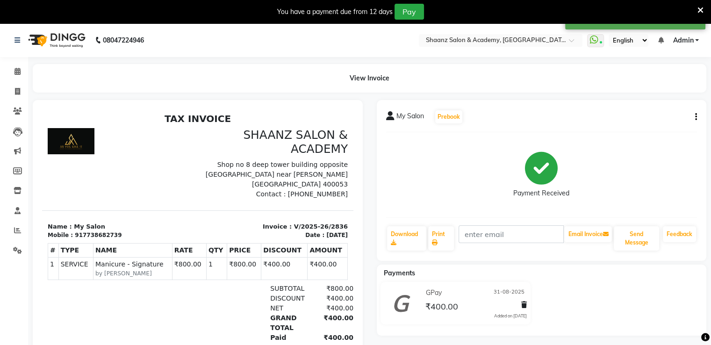
click at [696, 117] on icon "button" at bounding box center [696, 117] width 2 height 0
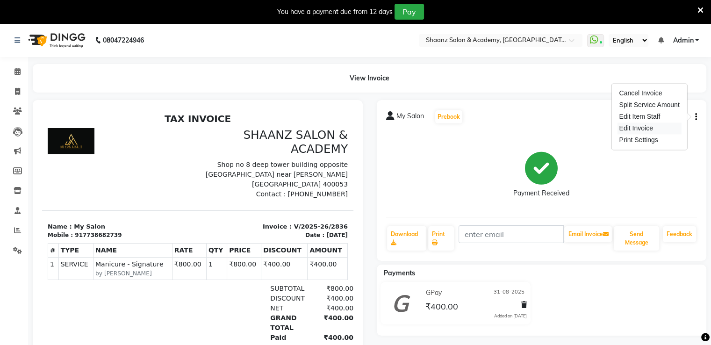
click at [630, 126] on div "Edit Invoice" at bounding box center [649, 128] width 64 height 12
select select "service"
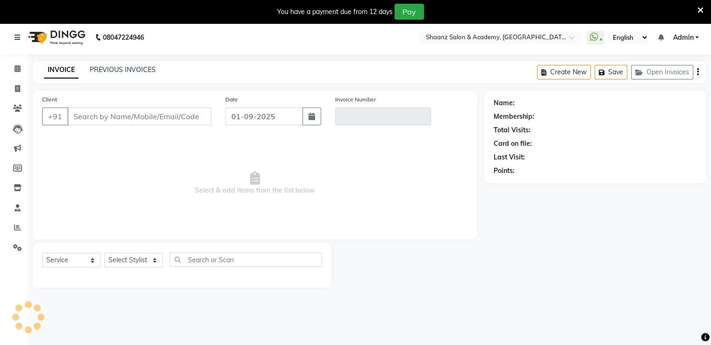
scroll to position [23, 0]
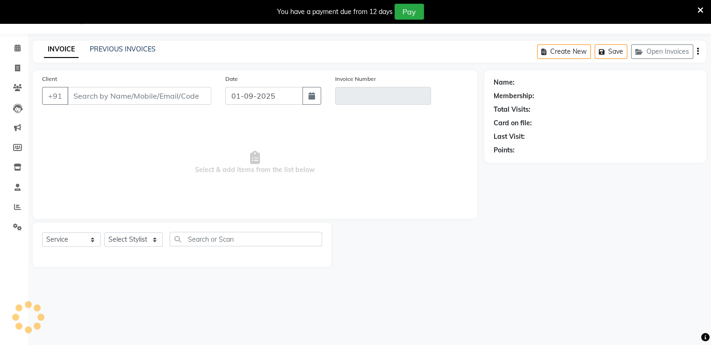
type input "7738682739"
type input "V/2025-26/2836"
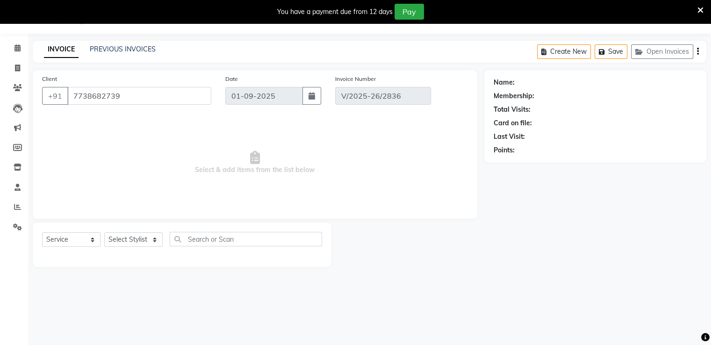
type input "31-08-2025"
select select "select"
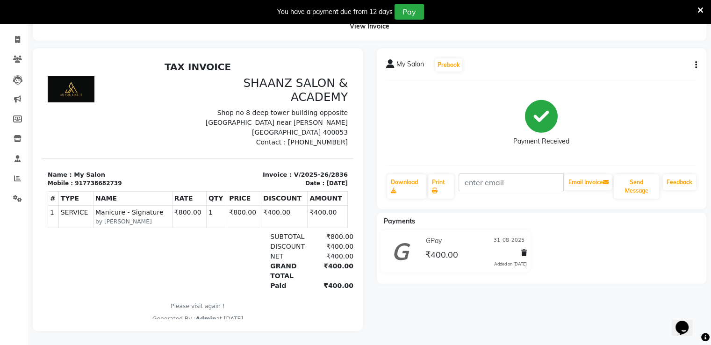
scroll to position [58, 0]
click at [697, 8] on icon at bounding box center [700, 10] width 6 height 8
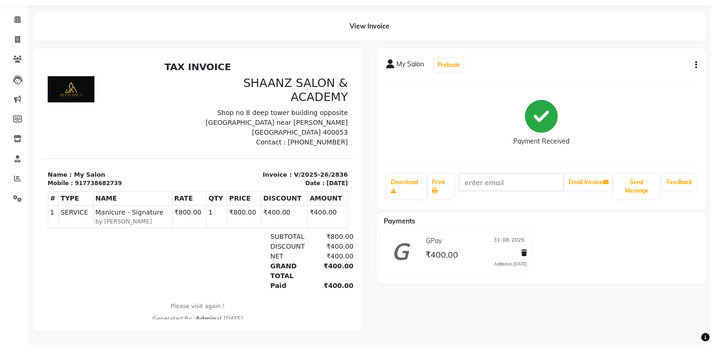
scroll to position [36, 0]
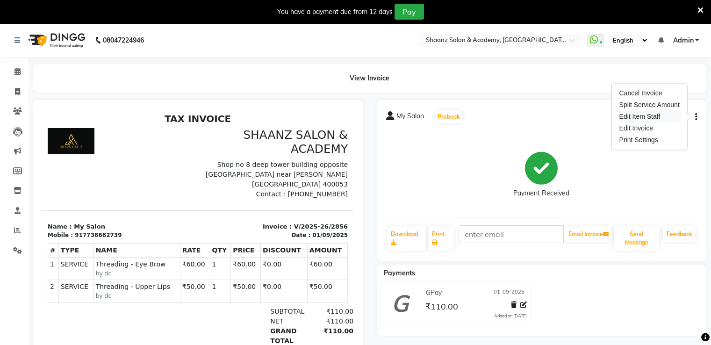
click at [664, 120] on div "Edit Item Staff" at bounding box center [649, 117] width 64 height 12
select select
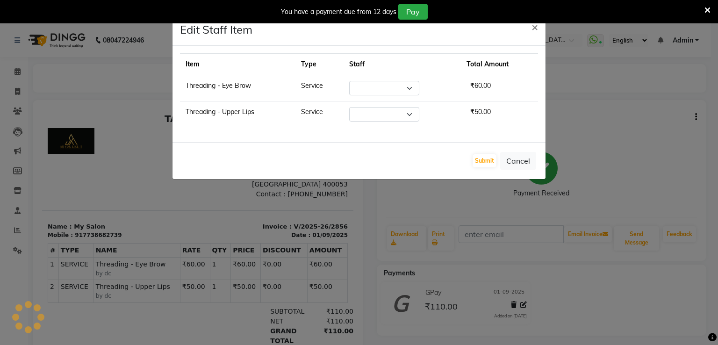
select select "88436"
drag, startPoint x: 400, startPoint y: 90, endPoint x: 364, endPoint y: 281, distance: 194.4
click at [400, 90] on select "Select [PERSON_NAME] [PERSON_NAME] [PERSON_NAME] dc [PERSON_NAME] nisha [PERSON…" at bounding box center [384, 88] width 70 height 14
select select "90445"
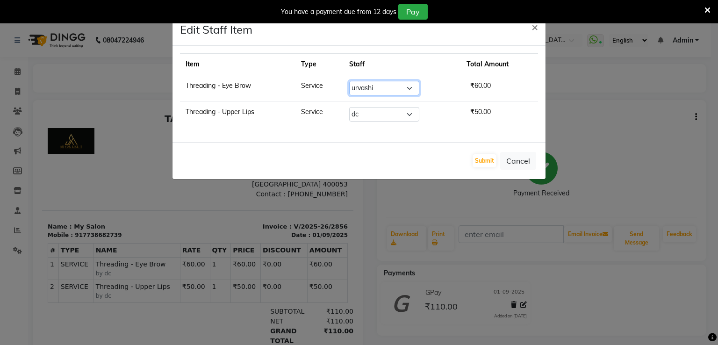
click at [349, 81] on select "Select [PERSON_NAME] [PERSON_NAME] [PERSON_NAME] dc [PERSON_NAME] nisha [PERSON…" at bounding box center [384, 88] width 70 height 14
click at [402, 112] on select "Select [PERSON_NAME] [PERSON_NAME] [PERSON_NAME] dc [PERSON_NAME] nisha [PERSON…" at bounding box center [384, 114] width 70 height 14
select select "90445"
click at [349, 107] on select "Select [PERSON_NAME] [PERSON_NAME] [PERSON_NAME] dc [PERSON_NAME] nisha [PERSON…" at bounding box center [384, 114] width 70 height 14
click at [484, 159] on button "Submit" at bounding box center [484, 160] width 24 height 13
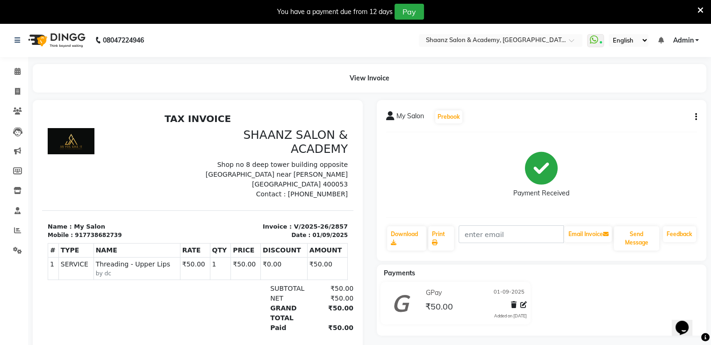
click at [695, 117] on icon "button" at bounding box center [696, 117] width 2 height 0
click at [660, 119] on div "Edit Item Staff" at bounding box center [649, 117] width 64 height 12
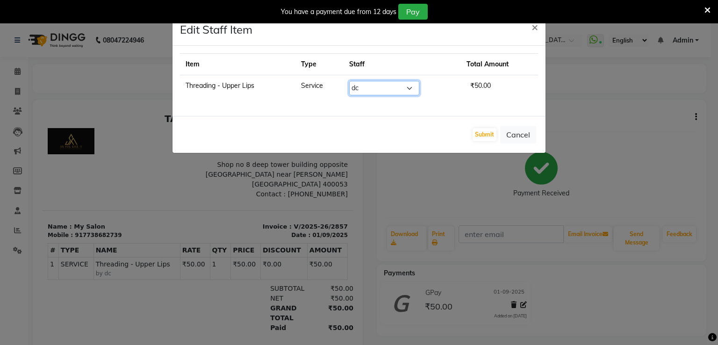
click at [392, 83] on select "Select [PERSON_NAME] [PERSON_NAME] [PERSON_NAME] dc [PERSON_NAME] nisha [PERSON…" at bounding box center [384, 88] width 70 height 14
select select "90445"
click at [349, 81] on select "Select [PERSON_NAME] [PERSON_NAME] [PERSON_NAME] dc [PERSON_NAME] nisha [PERSON…" at bounding box center [384, 88] width 70 height 14
click at [496, 136] on button "Submit" at bounding box center [484, 134] width 24 height 13
